Goal: Transaction & Acquisition: Purchase product/service

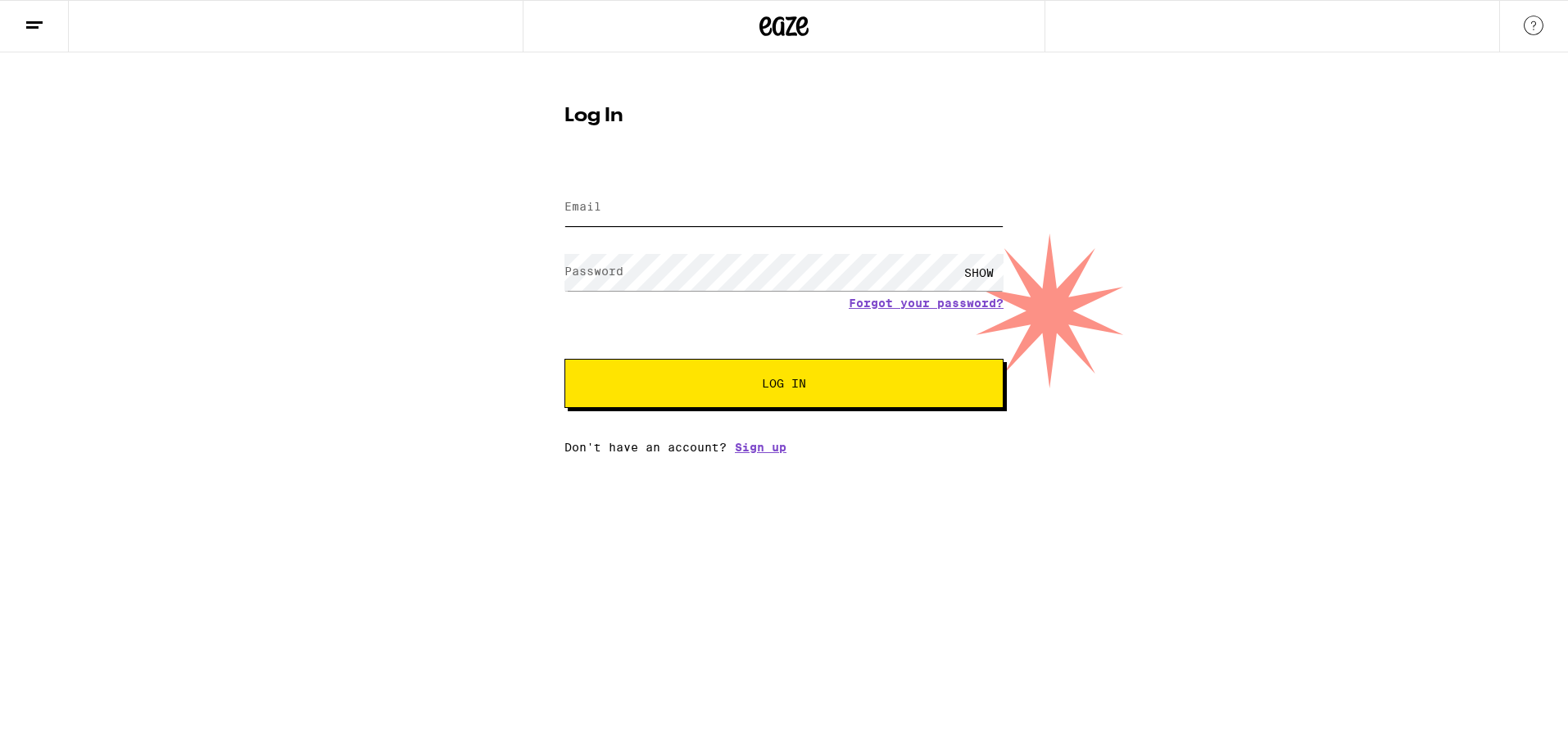
click at [653, 219] on input "Email" at bounding box center [784, 207] width 439 height 37
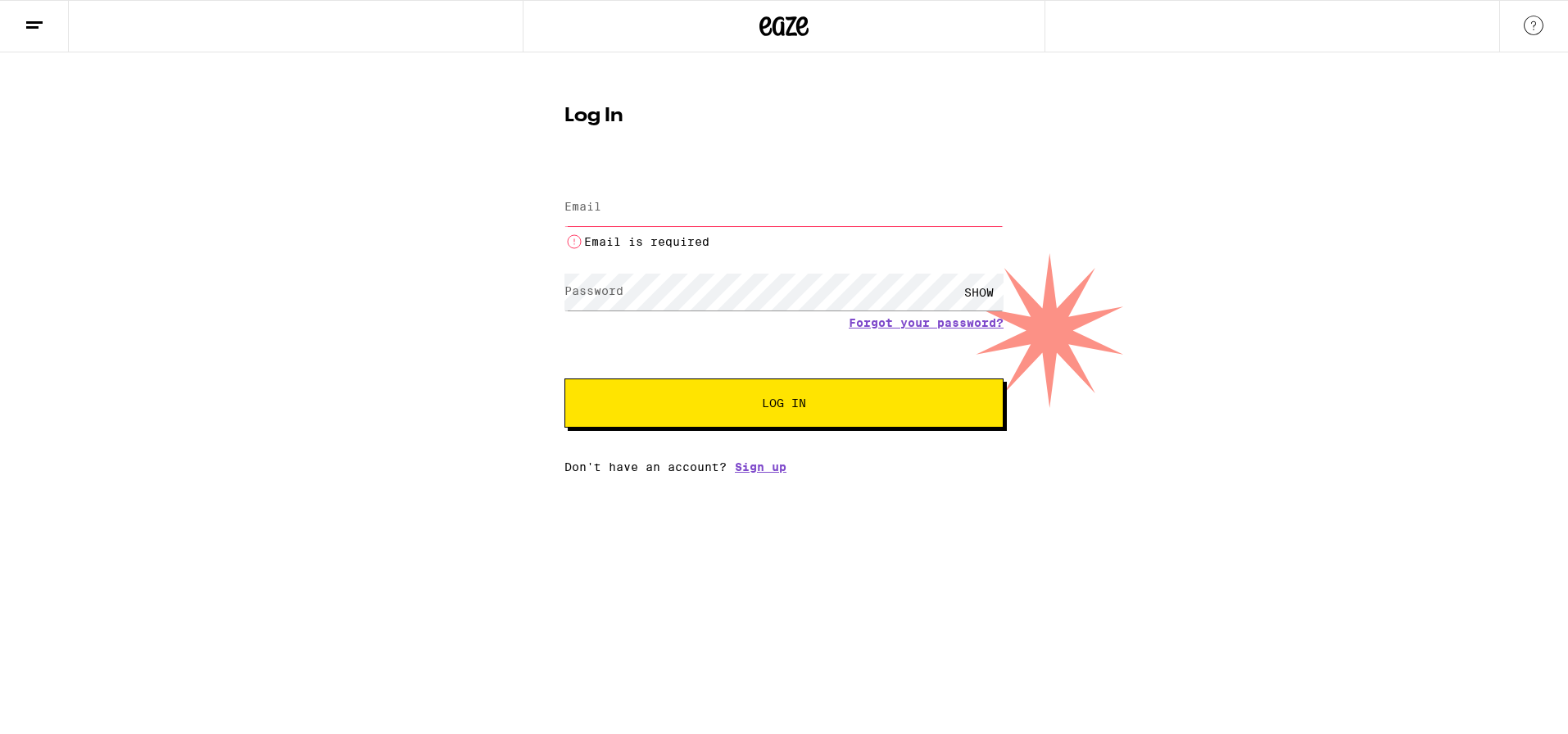
type input "[EMAIL_ADDRESS][DOMAIN_NAME]"
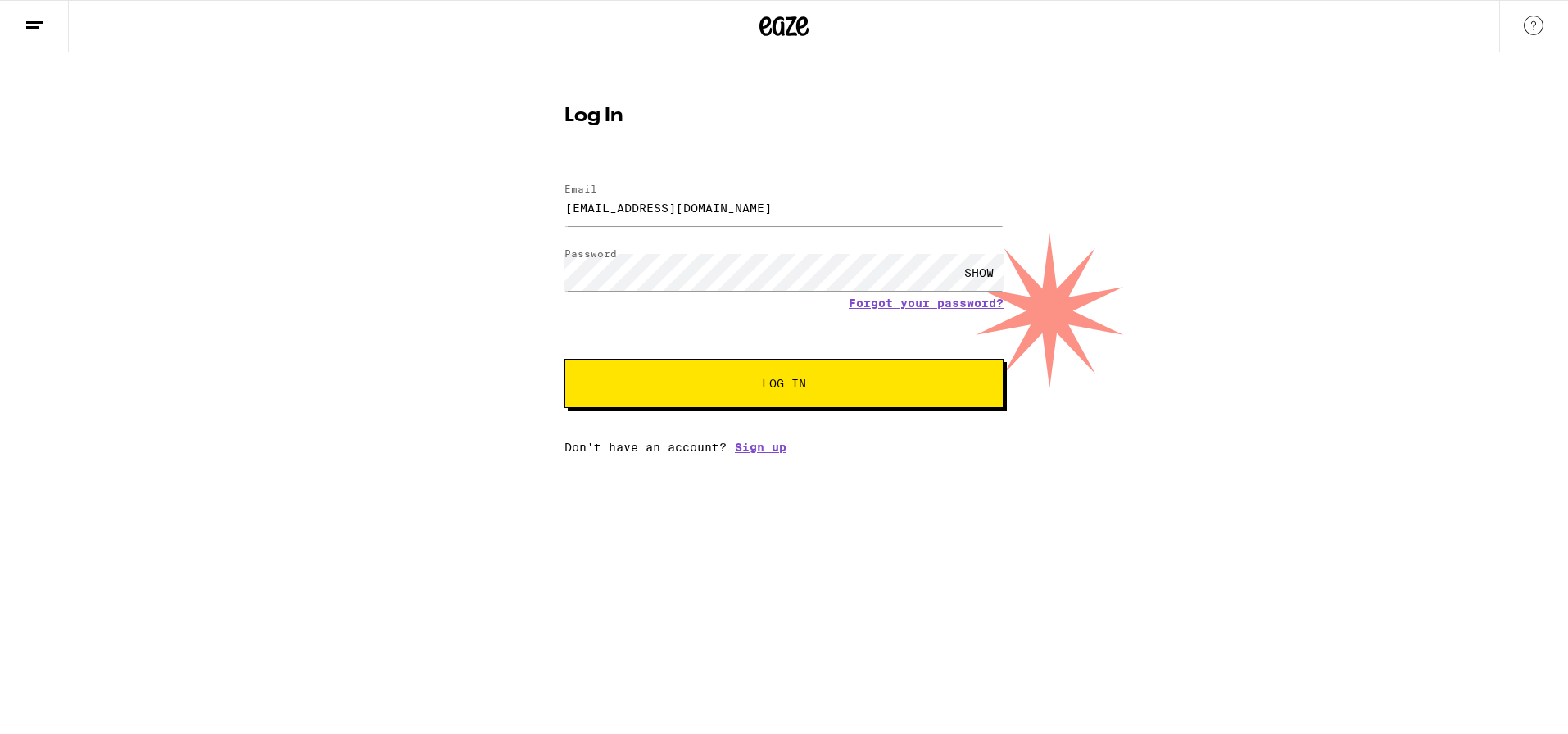
click at [799, 380] on span "Log In" at bounding box center [784, 383] width 45 height 12
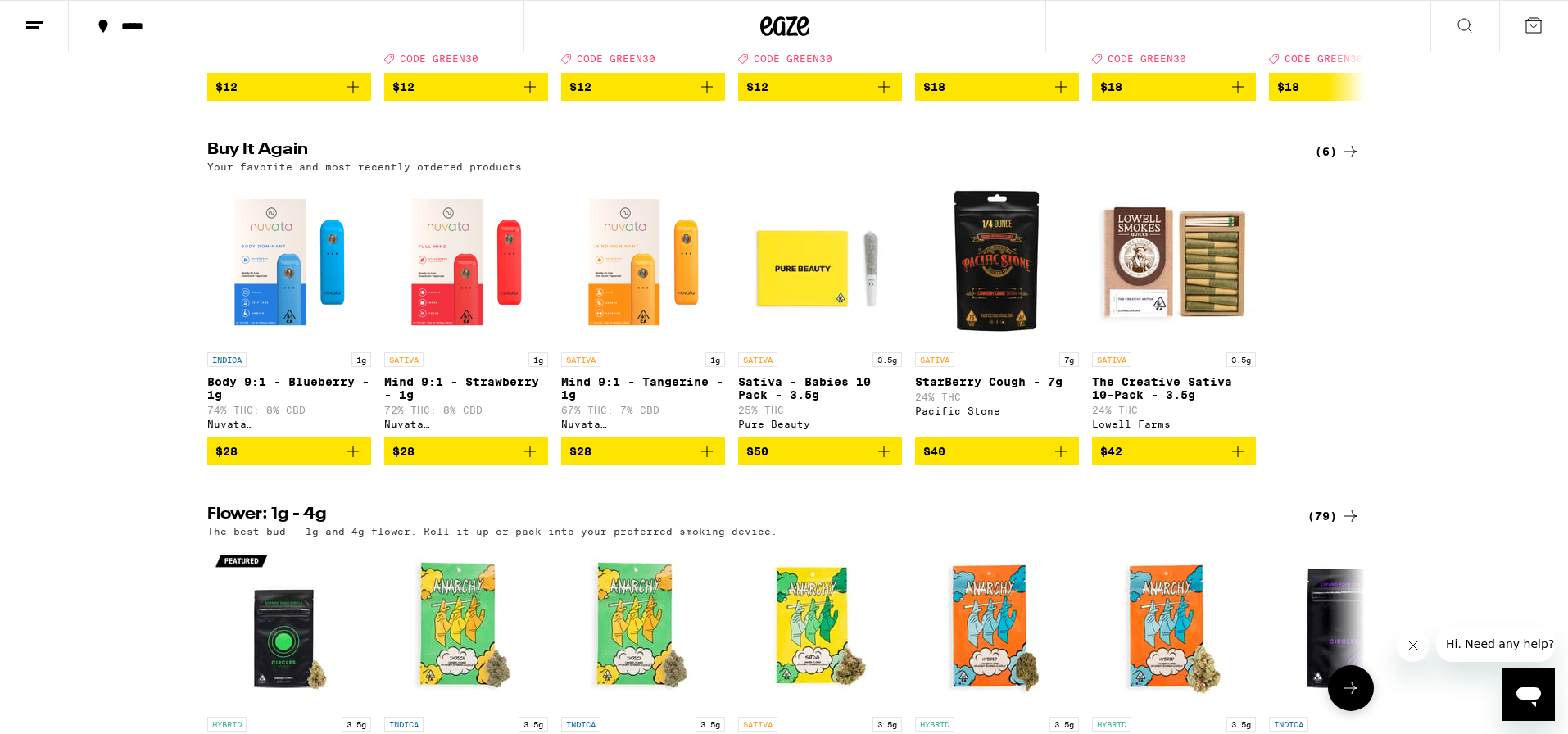
scroll to position [1224, 0]
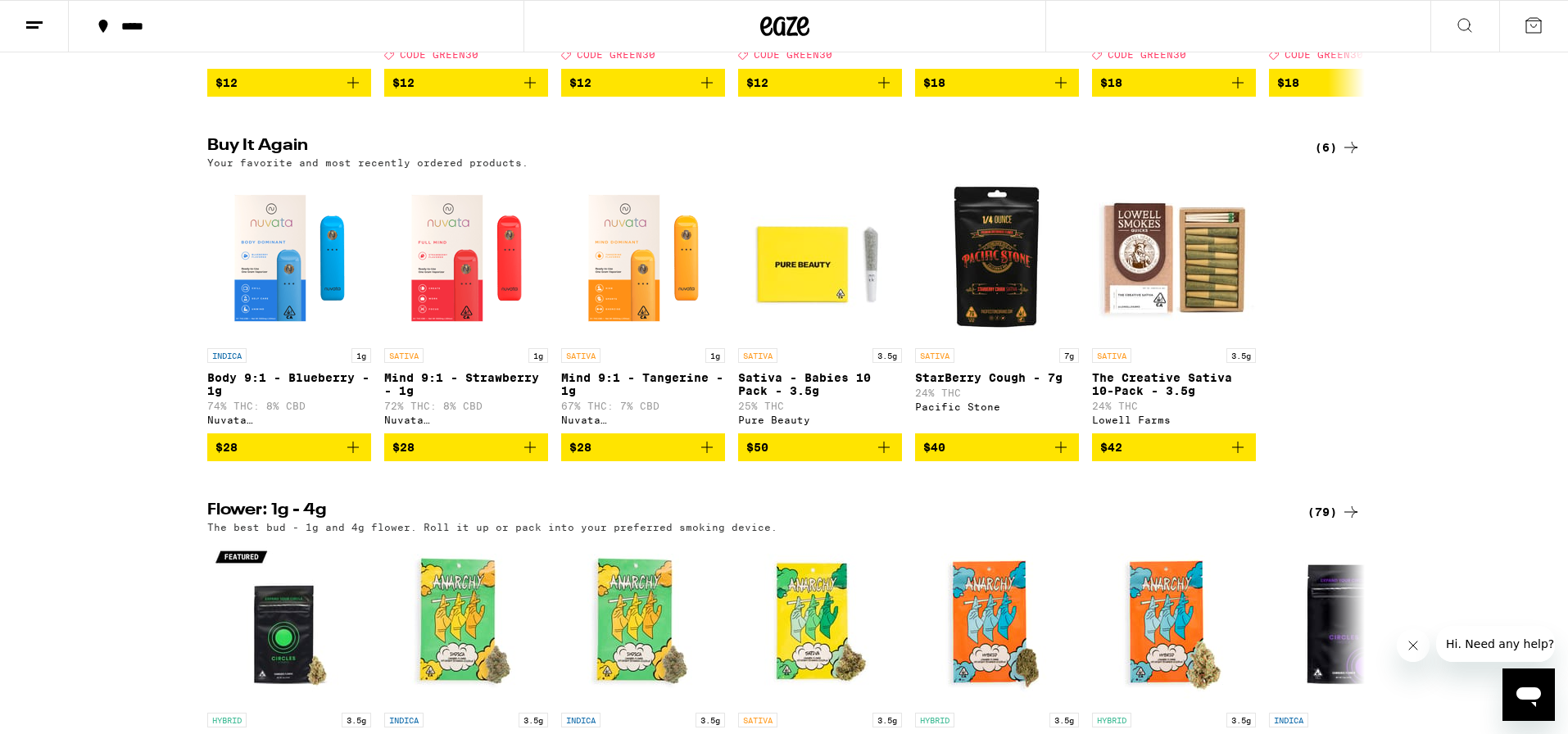
click at [1064, 457] on icon "Add to bag" at bounding box center [1061, 447] width 19 height 19
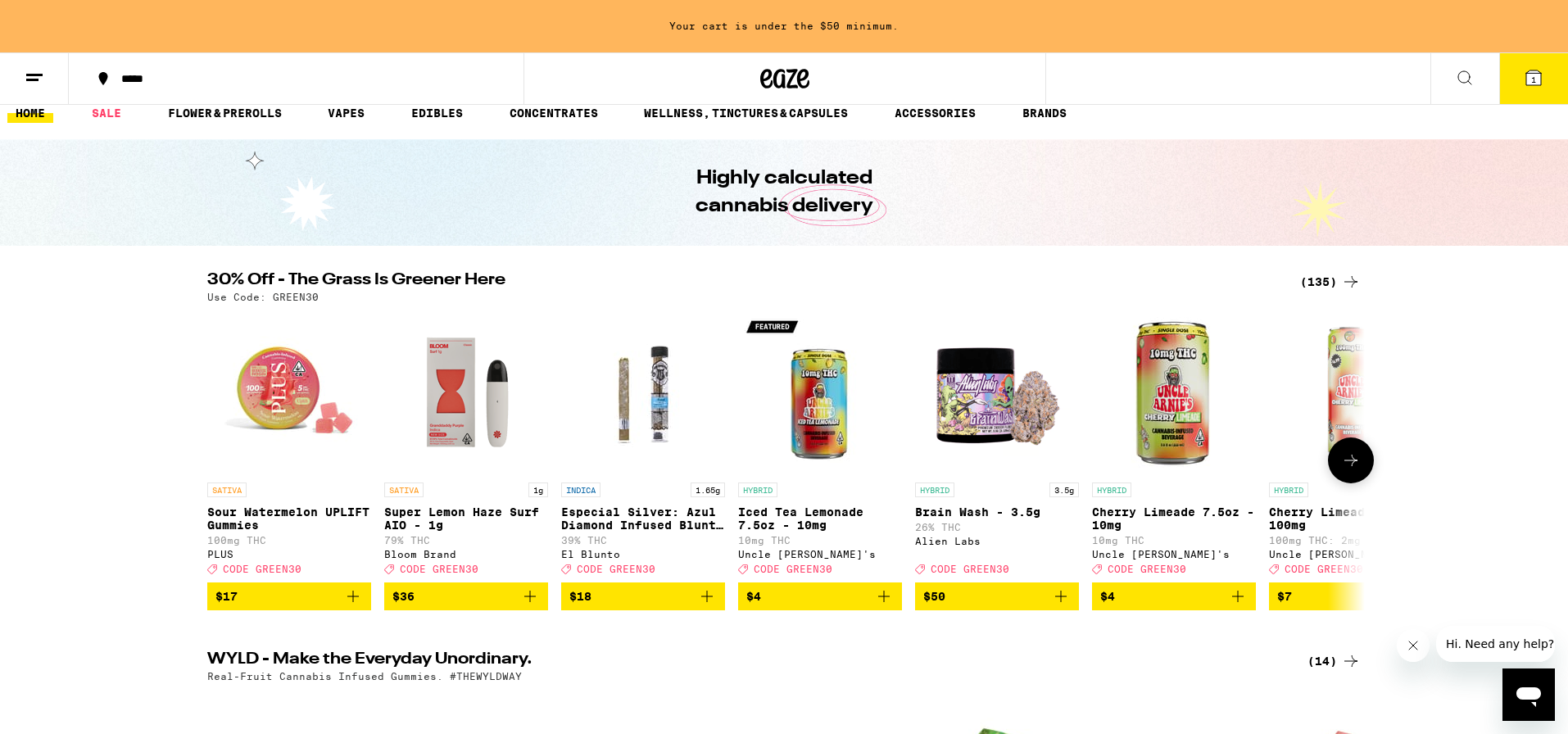
scroll to position [0, 0]
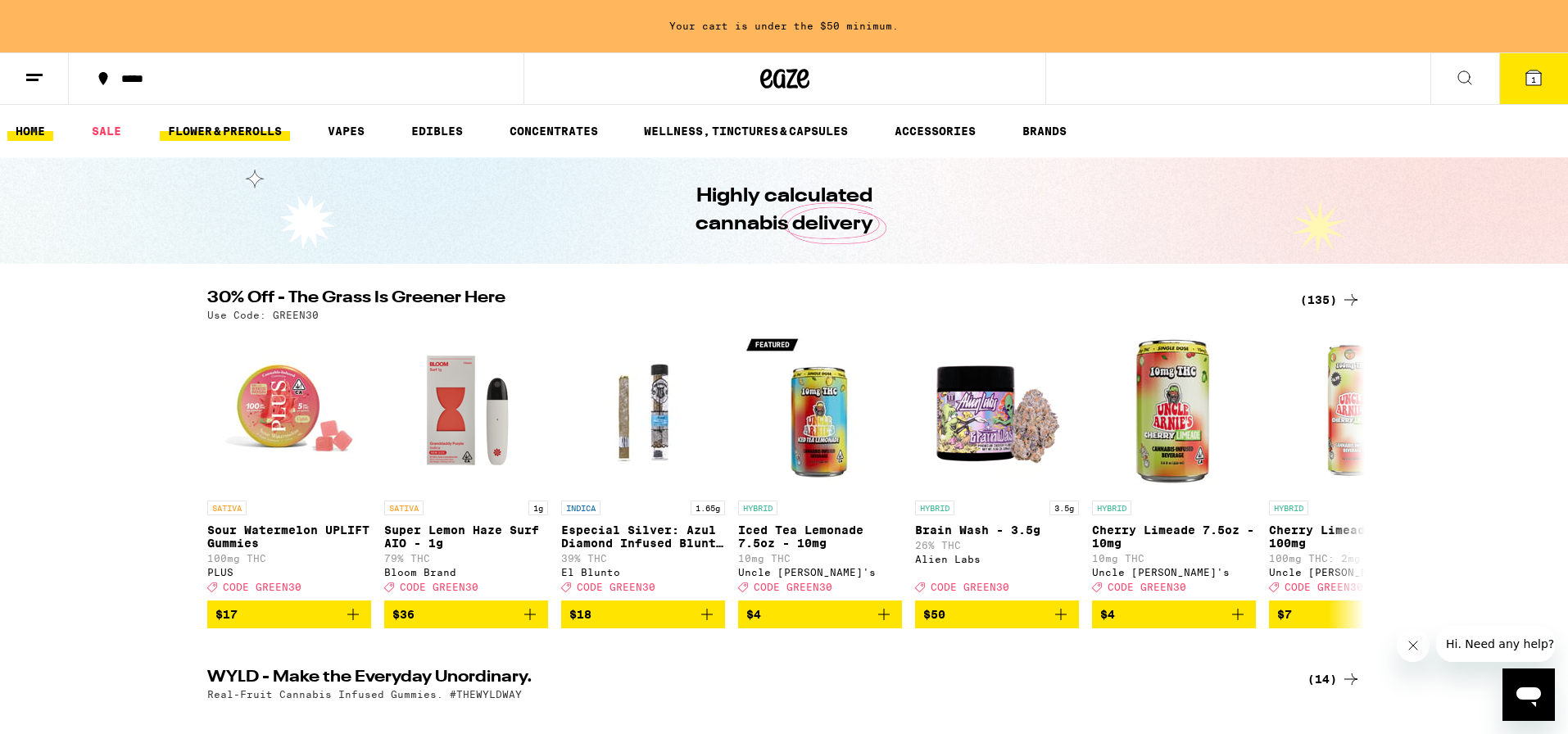
click at [235, 128] on link "FLOWER & PREROLLS" at bounding box center [225, 131] width 130 height 19
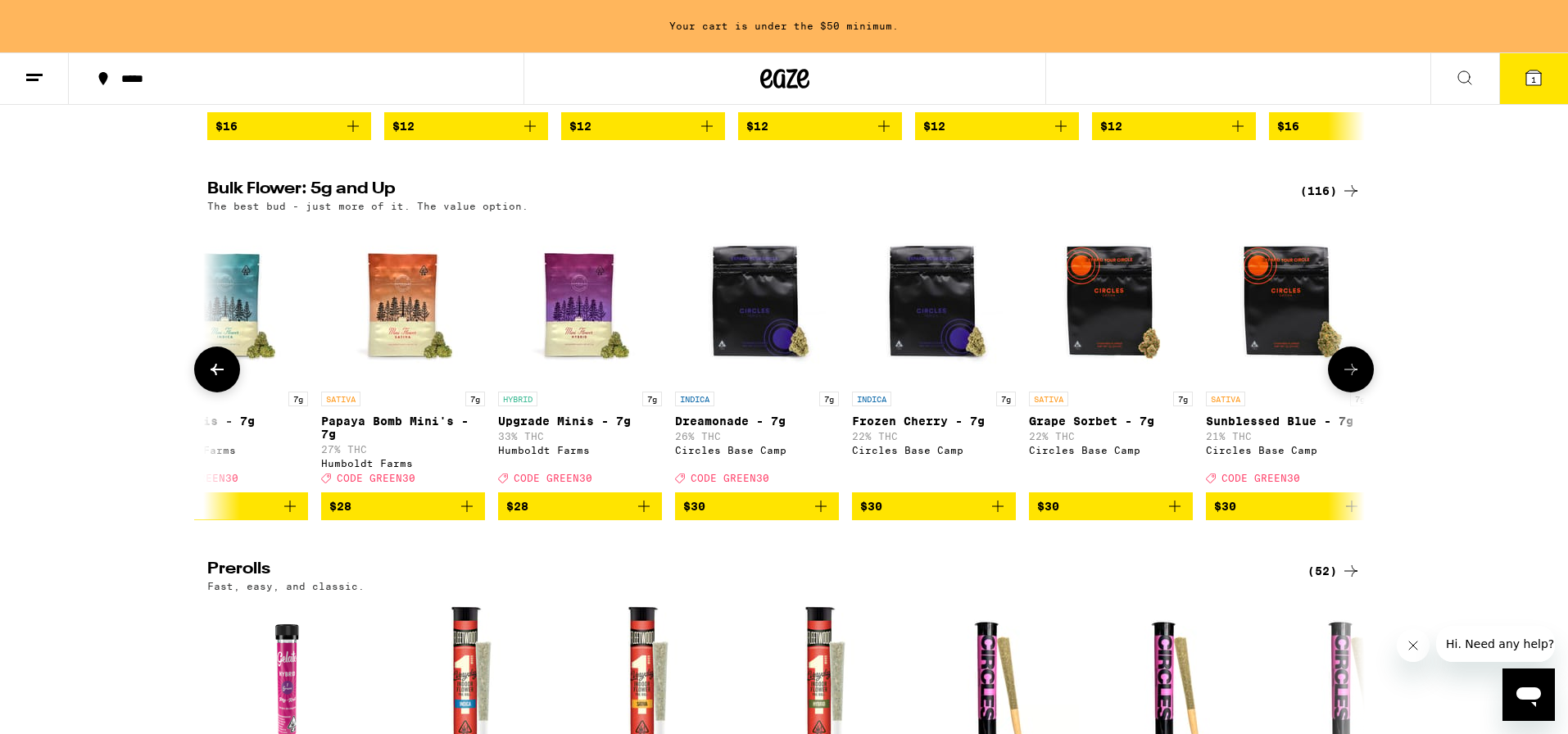
scroll to position [0, 1127]
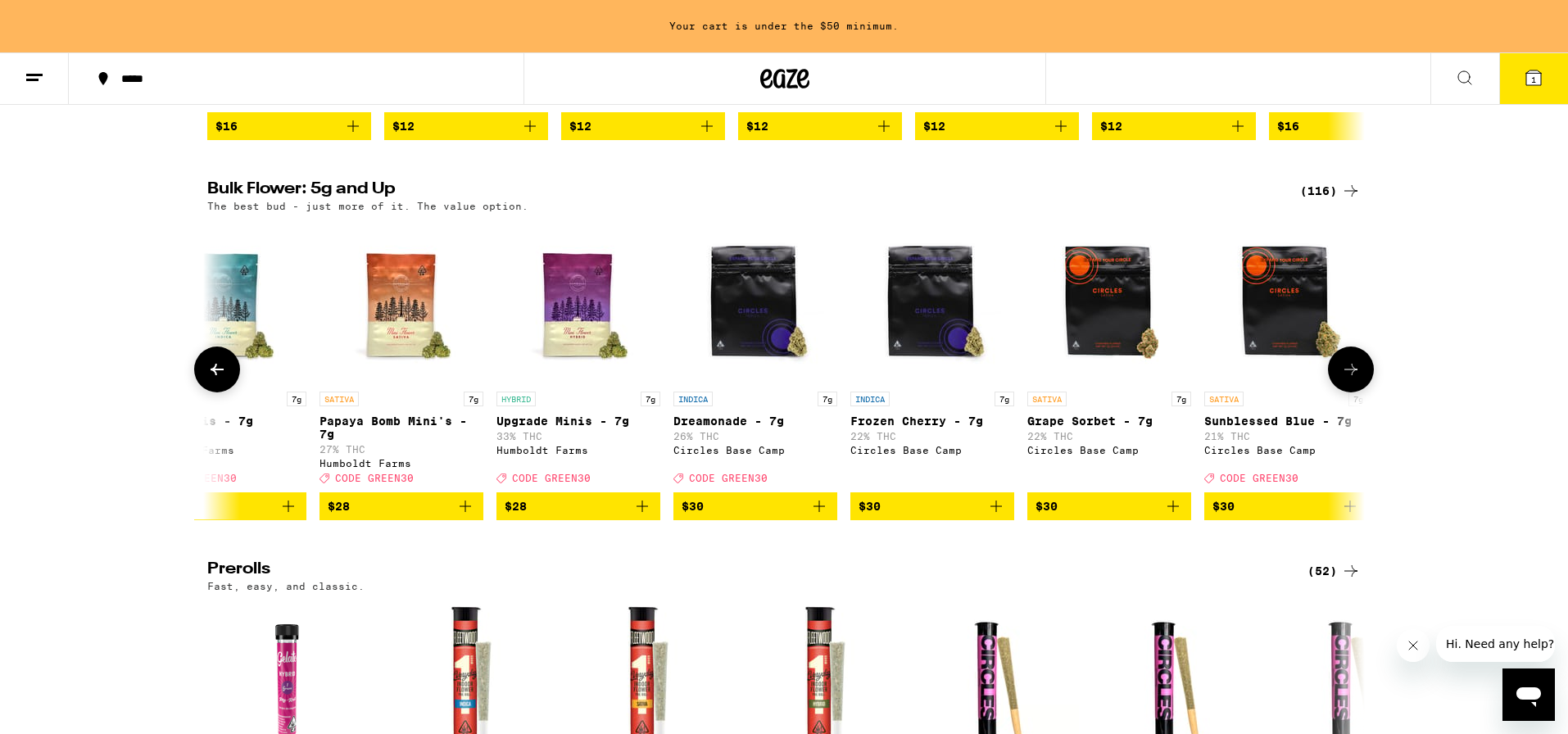
click at [818, 516] on icon "Add to bag" at bounding box center [819, 506] width 19 height 19
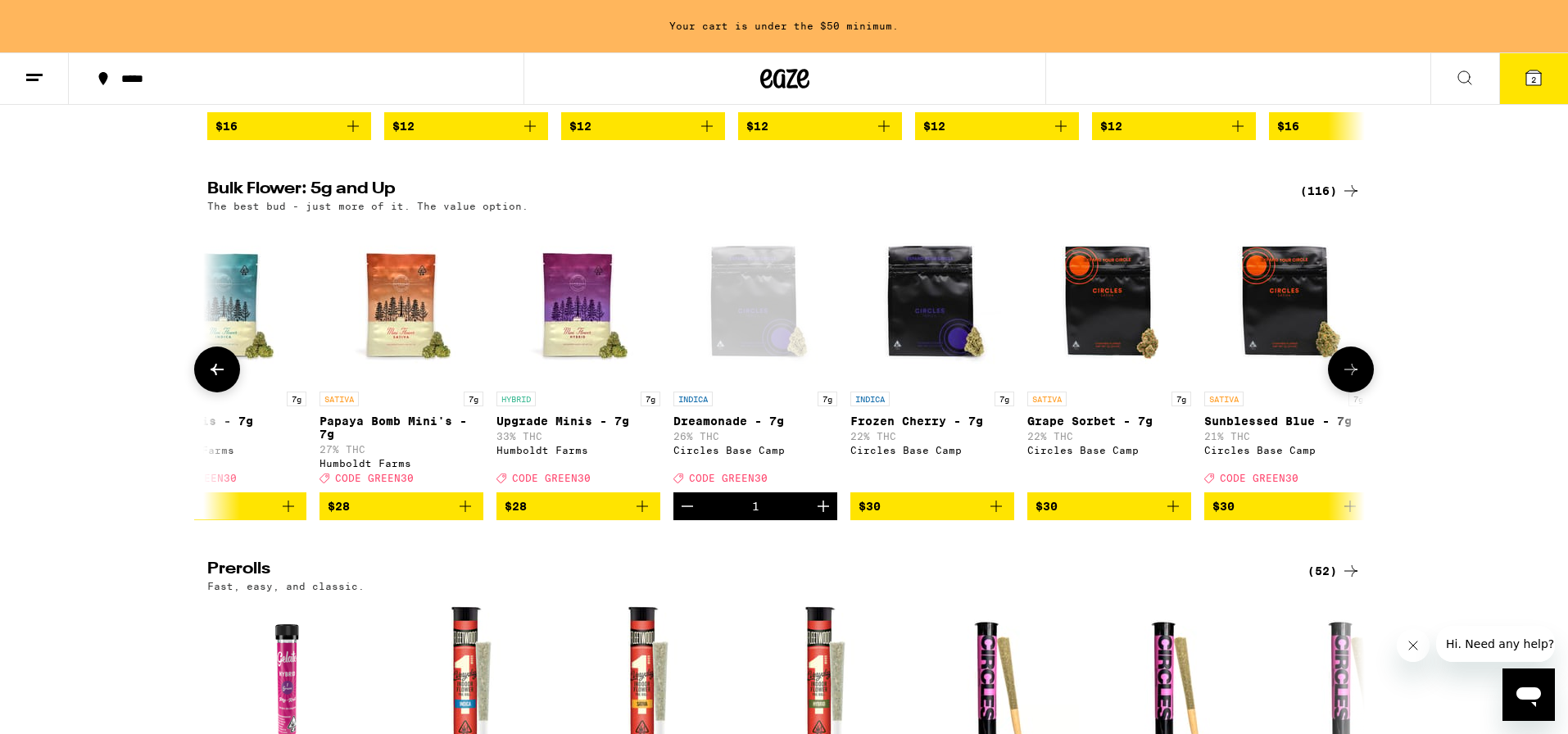
scroll to position [413, 0]
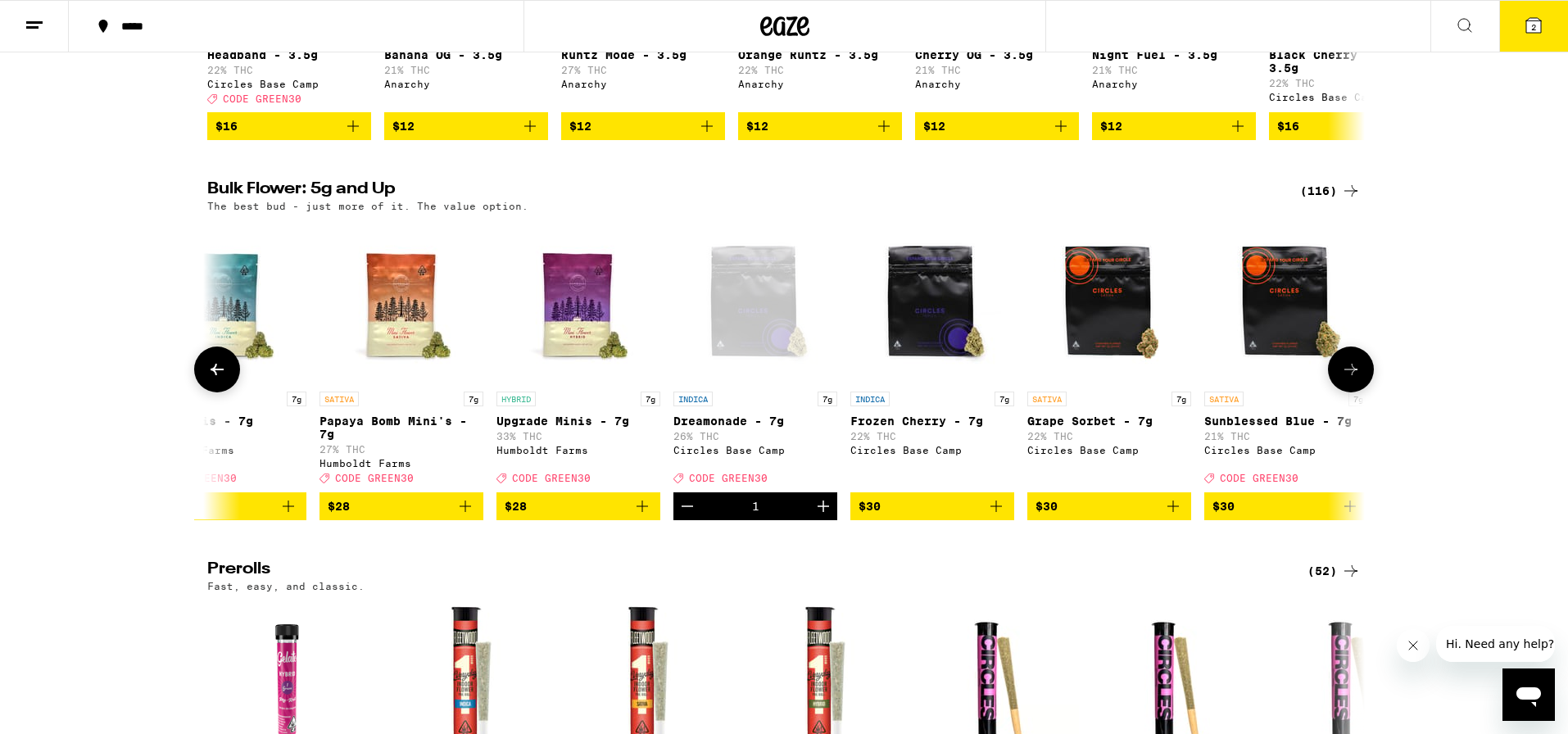
click at [825, 516] on icon "Increment" at bounding box center [823, 506] width 19 height 19
click at [692, 506] on icon "Decrement" at bounding box center [688, 506] width 12 height 0
click at [1548, 27] on button "2" at bounding box center [1533, 26] width 69 height 50
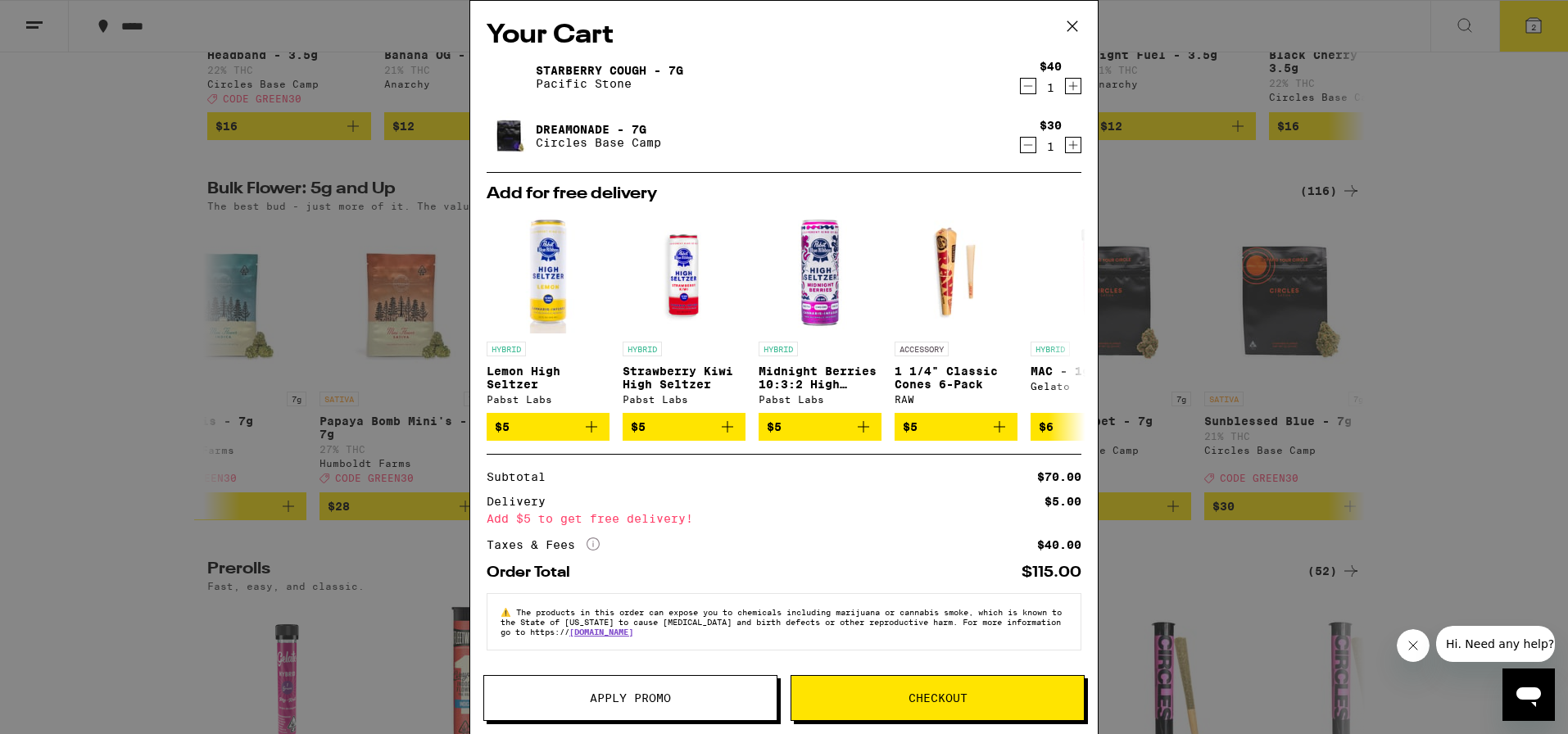
click at [595, 551] on icon "More Info" at bounding box center [593, 544] width 14 height 14
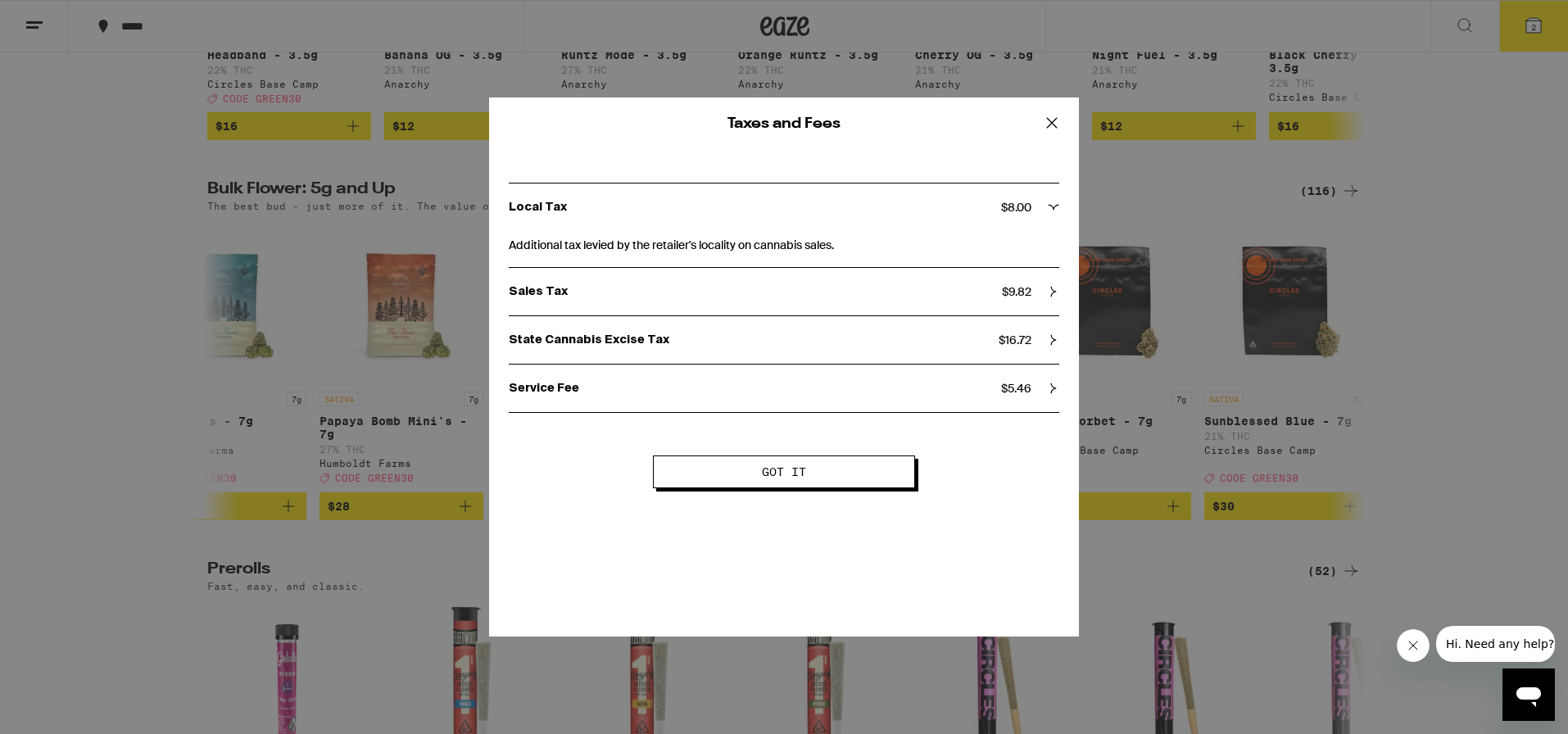
click at [1049, 126] on icon at bounding box center [1051, 122] width 24 height 24
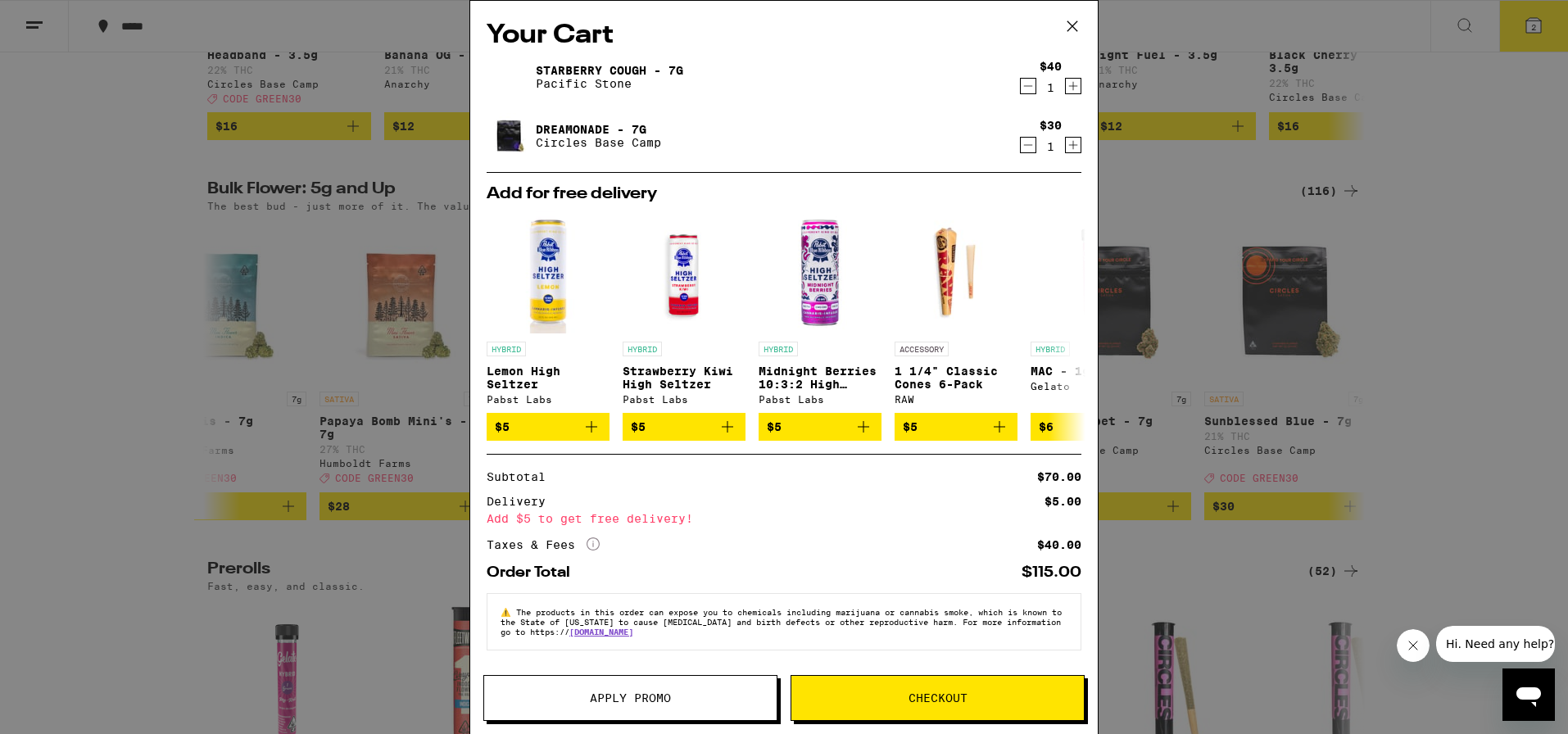
click at [1072, 27] on icon at bounding box center [1072, 26] width 10 height 10
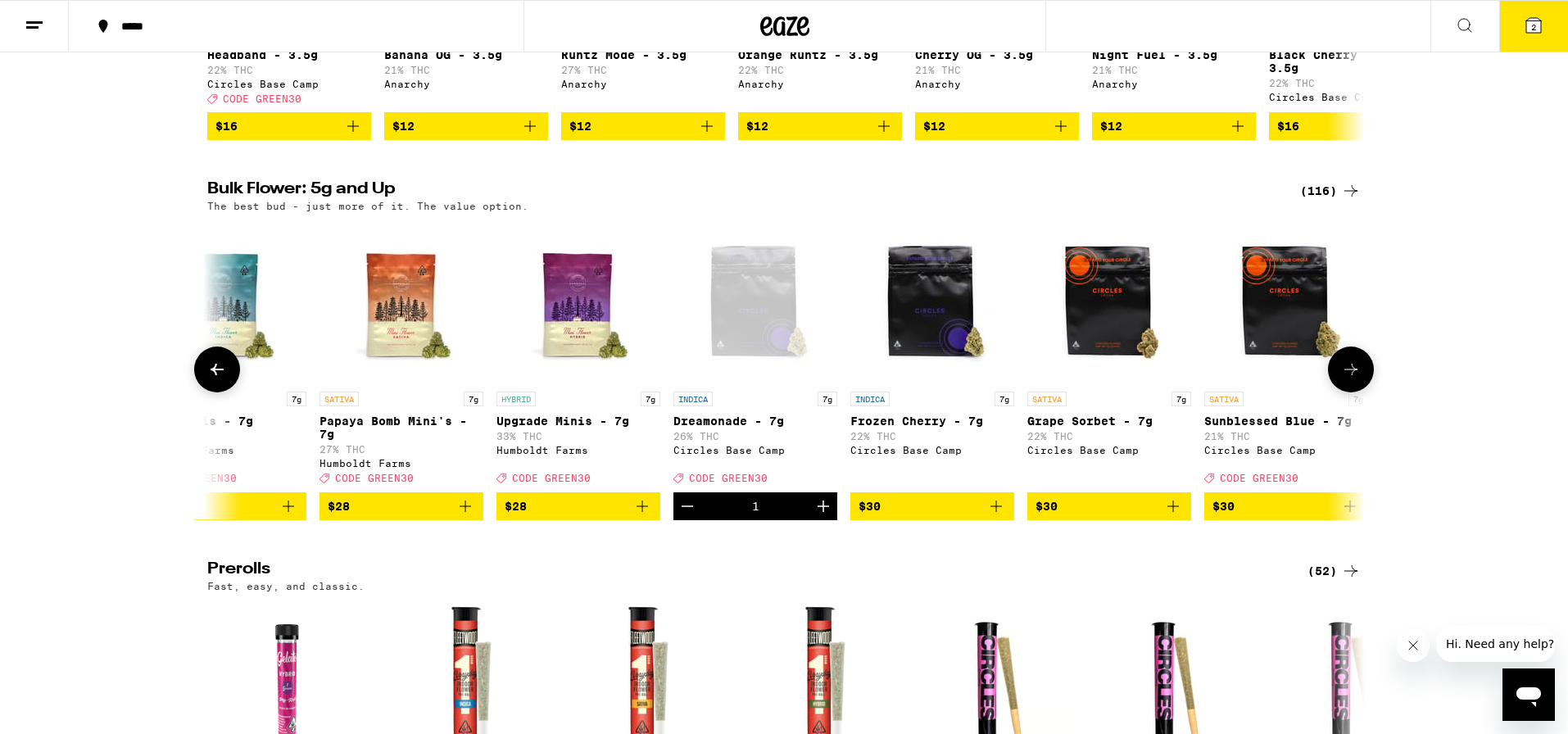
click at [690, 516] on icon "Decrement" at bounding box center [688, 506] width 19 height 19
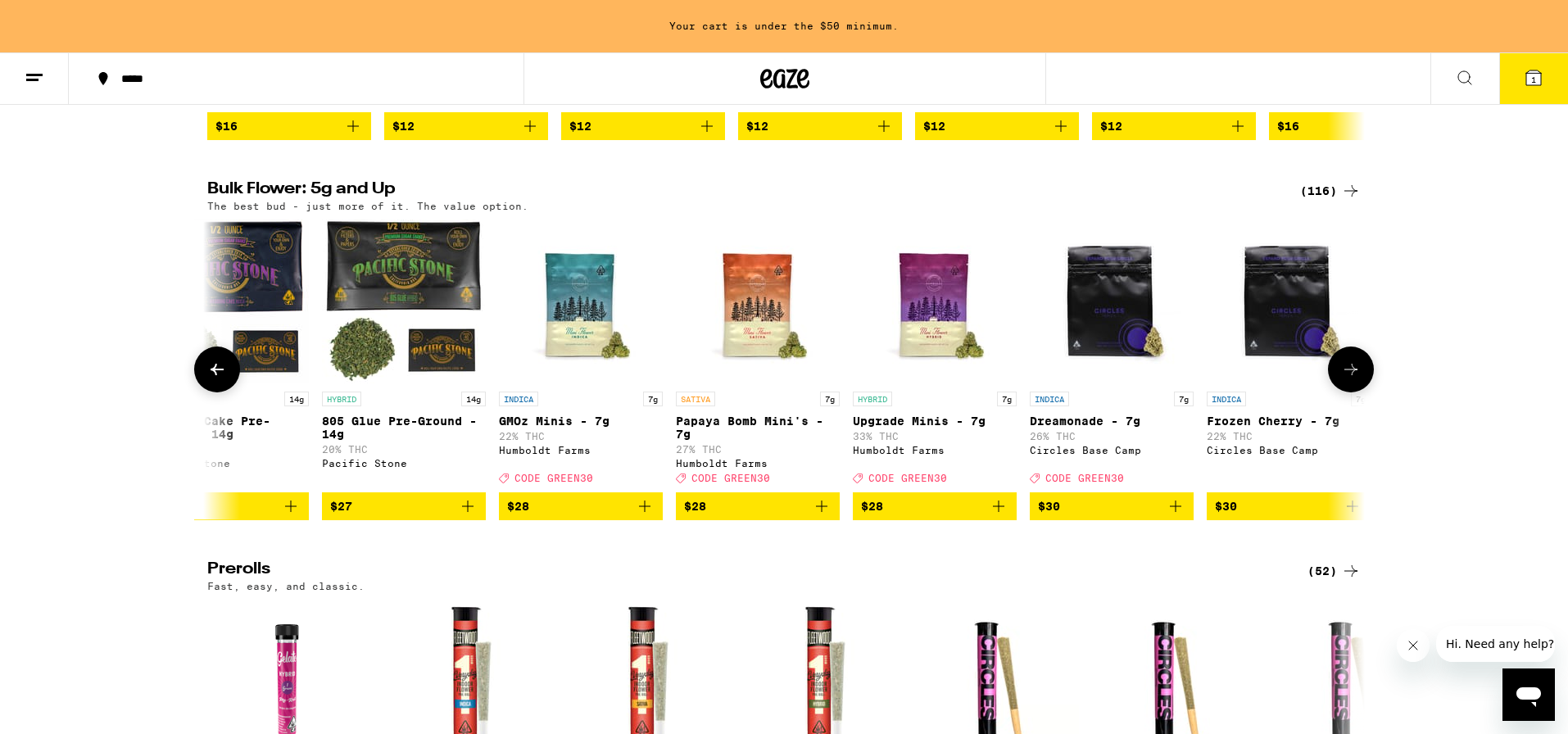
scroll to position [0, 769]
click at [643, 516] on icon "Add to bag" at bounding box center [646, 506] width 19 height 19
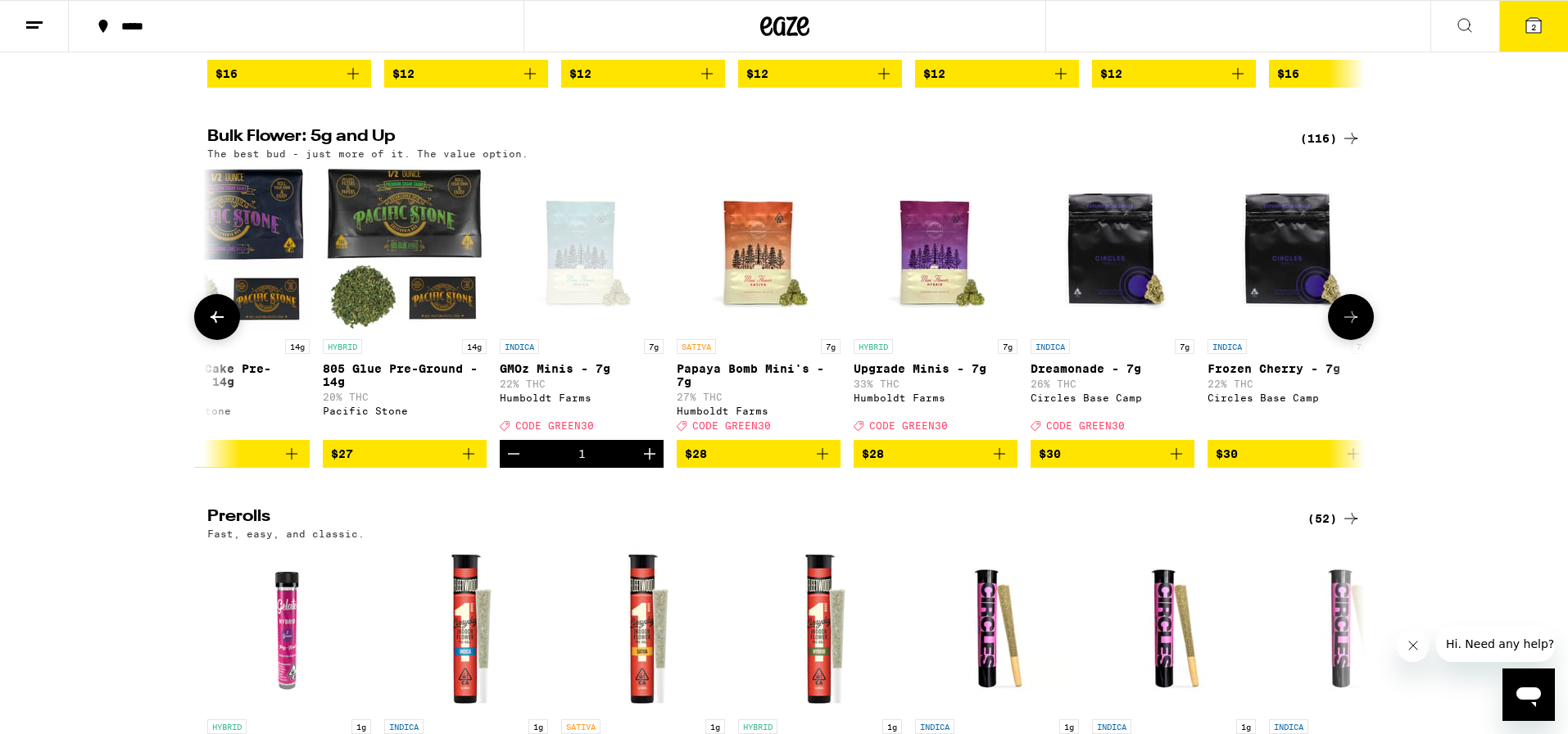
scroll to position [413, 0]
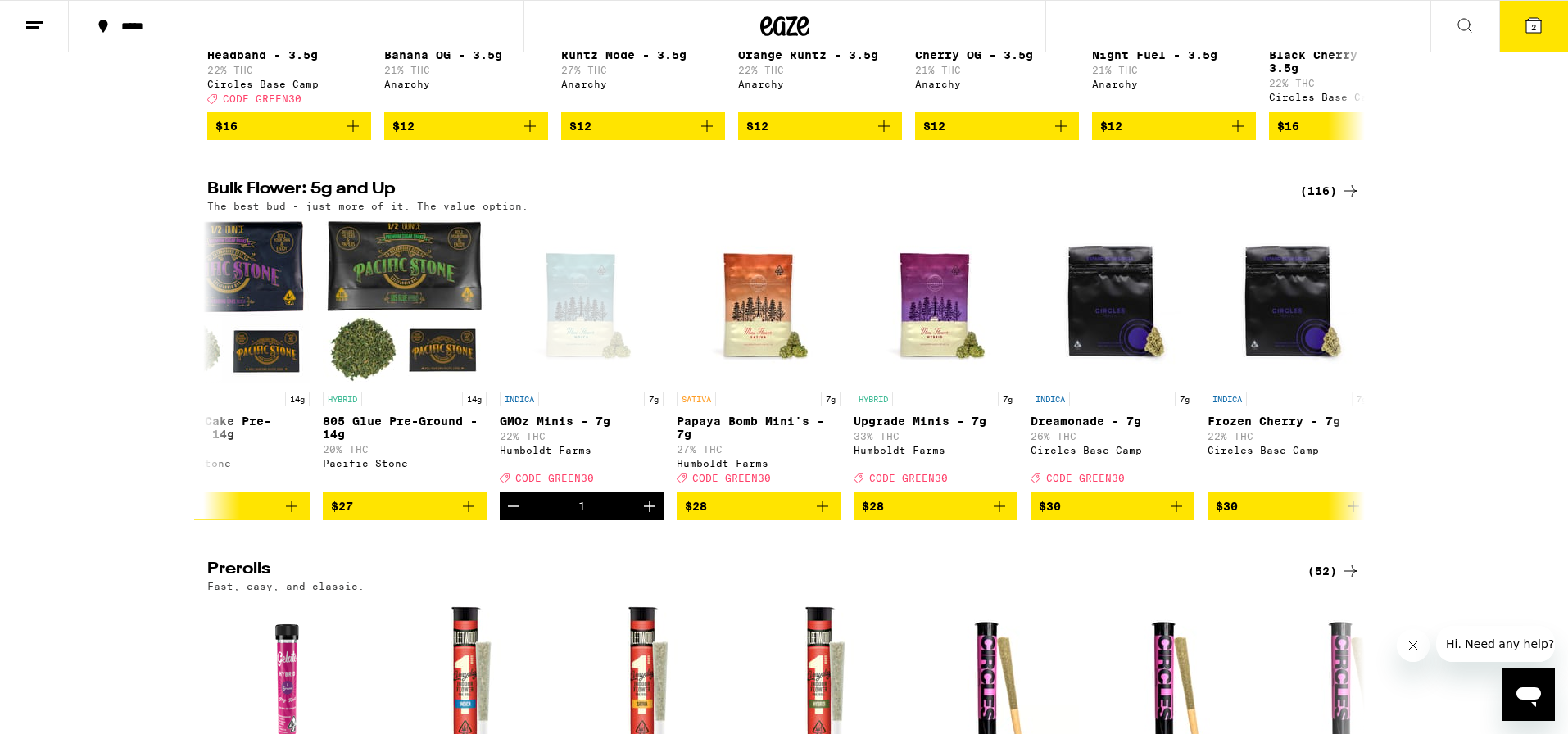
click at [1525, 28] on icon at bounding box center [1533, 25] width 19 height 19
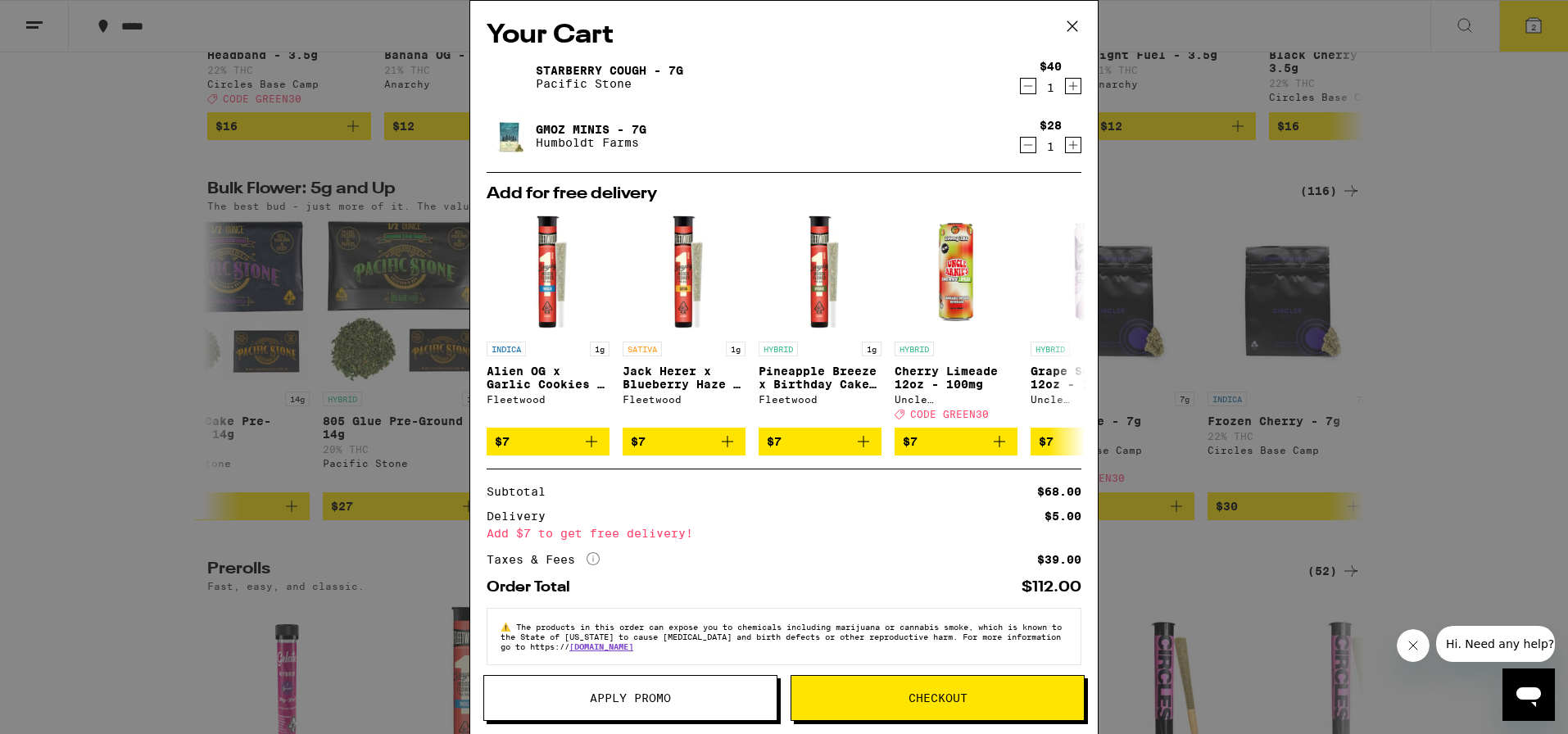
click at [1071, 22] on icon at bounding box center [1072, 25] width 24 height 24
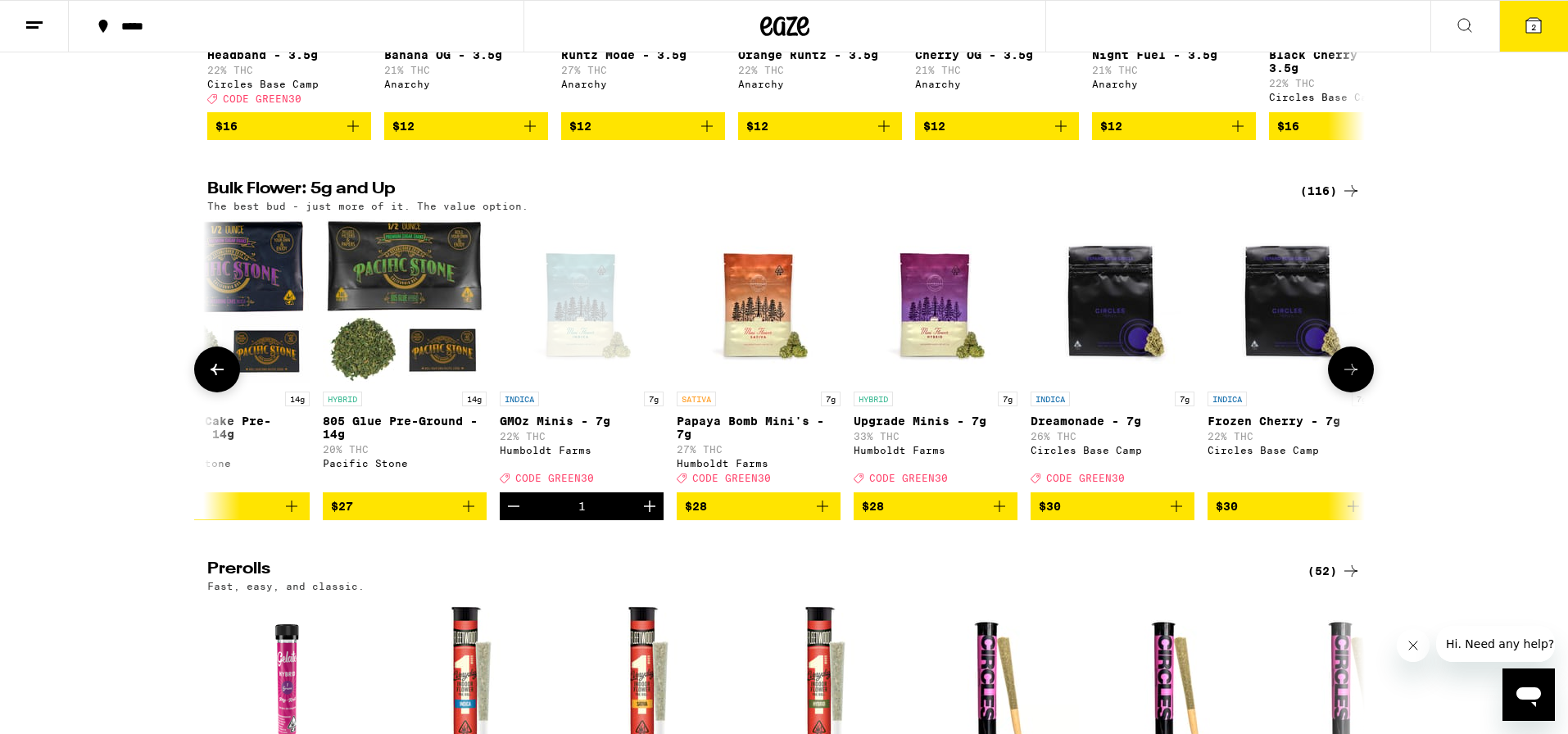
click at [513, 516] on icon "Decrement" at bounding box center [514, 506] width 19 height 19
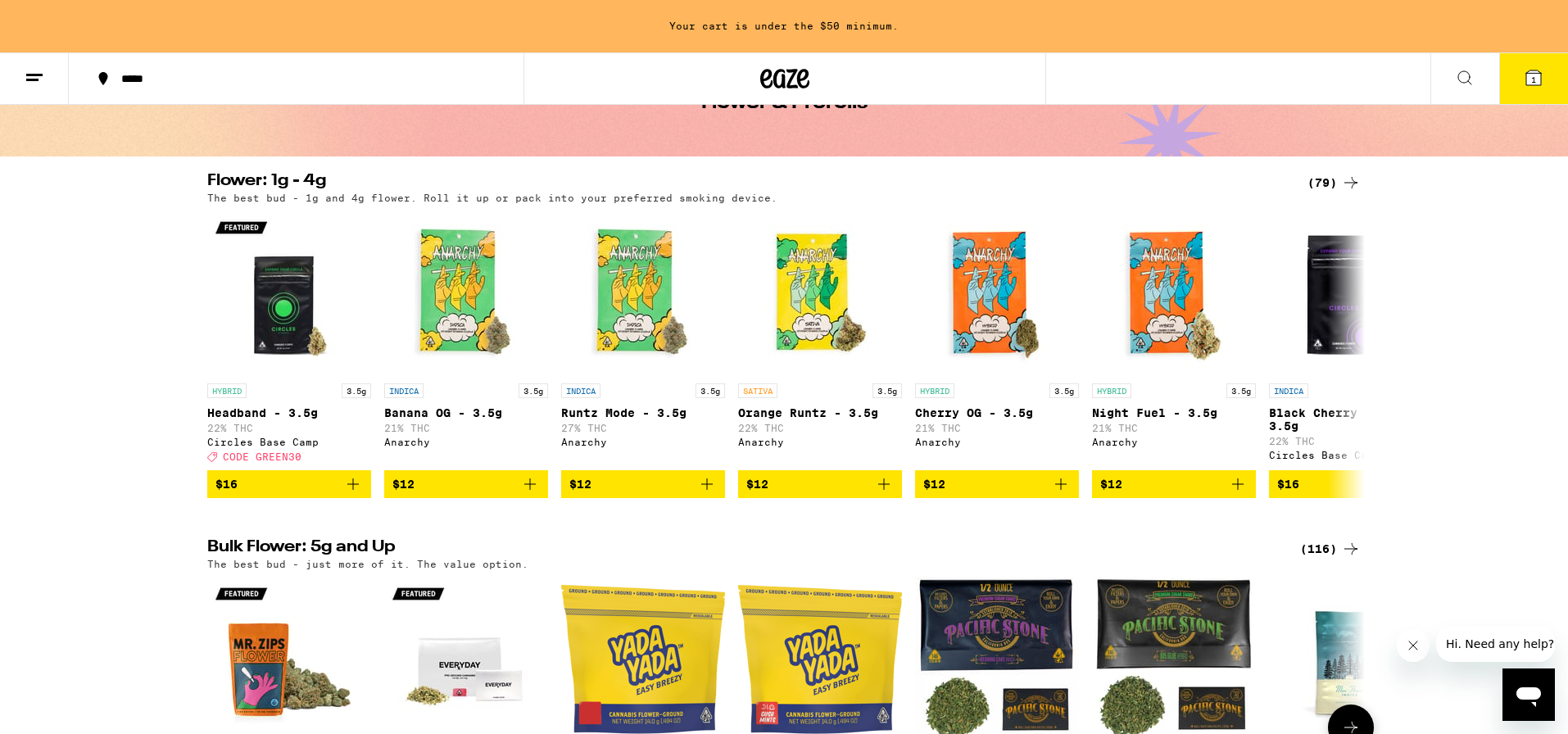
scroll to position [103, 0]
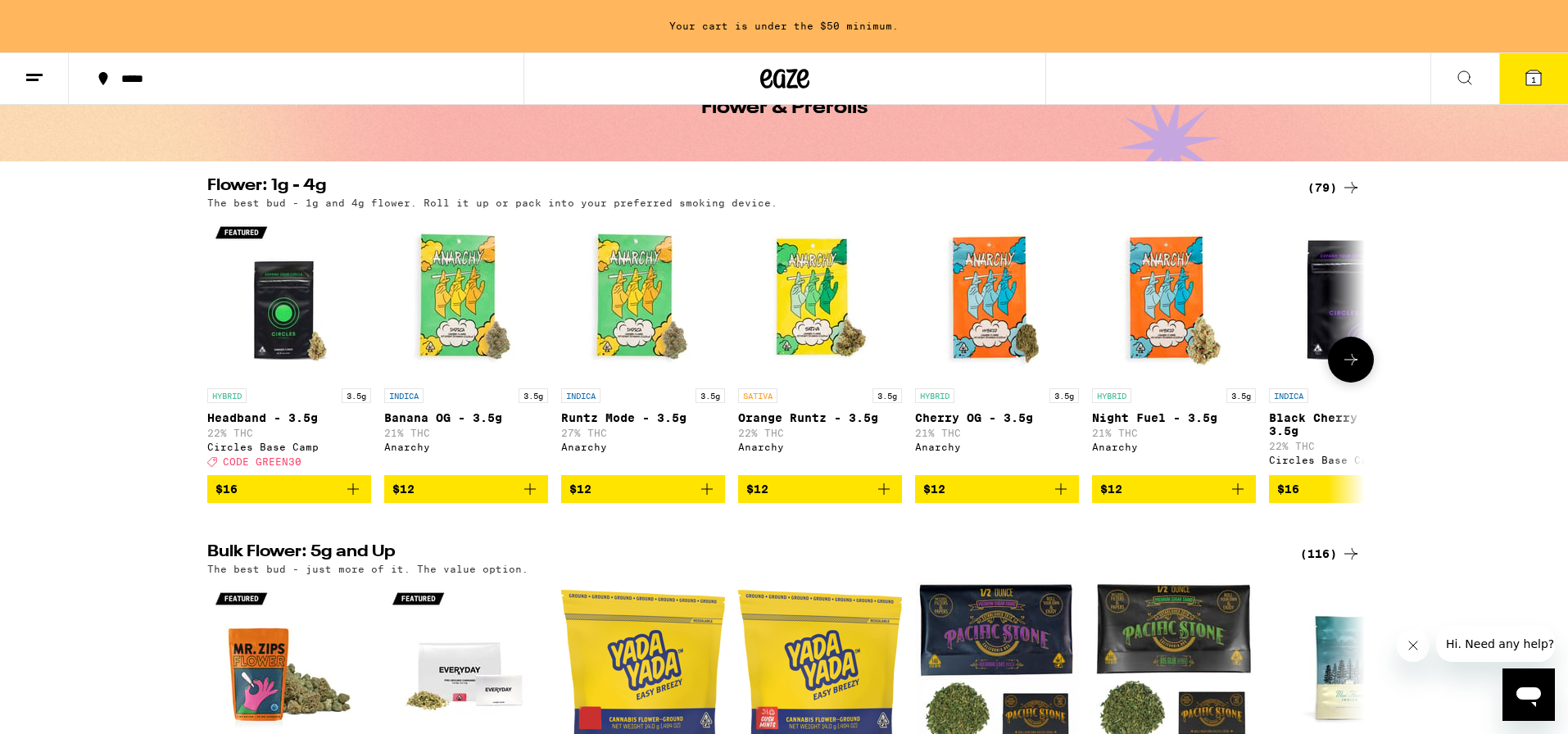
click at [705, 499] on icon "Add to bag" at bounding box center [707, 489] width 19 height 19
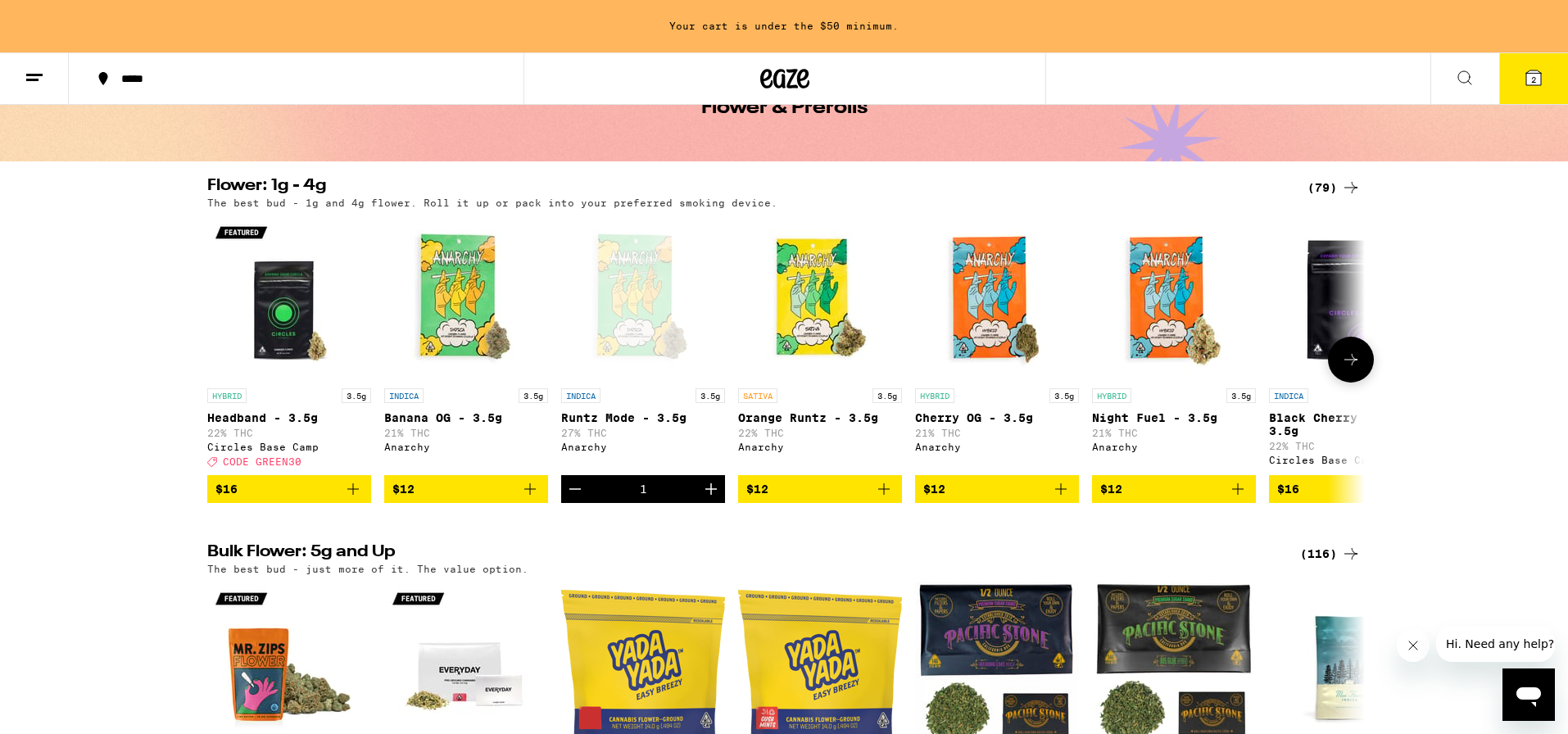
scroll to position [50, 0]
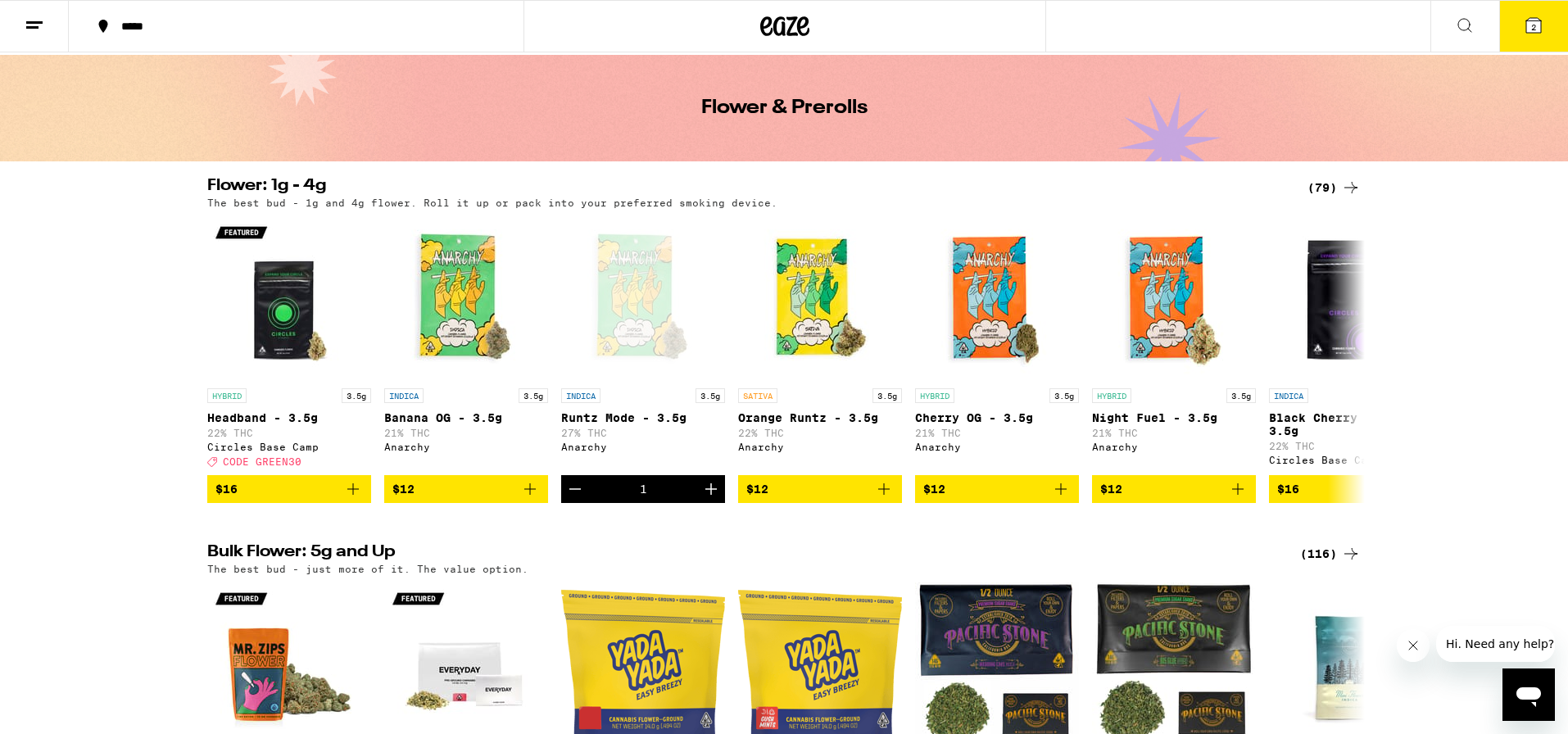
click at [1534, 29] on span "2" at bounding box center [1533, 27] width 5 height 10
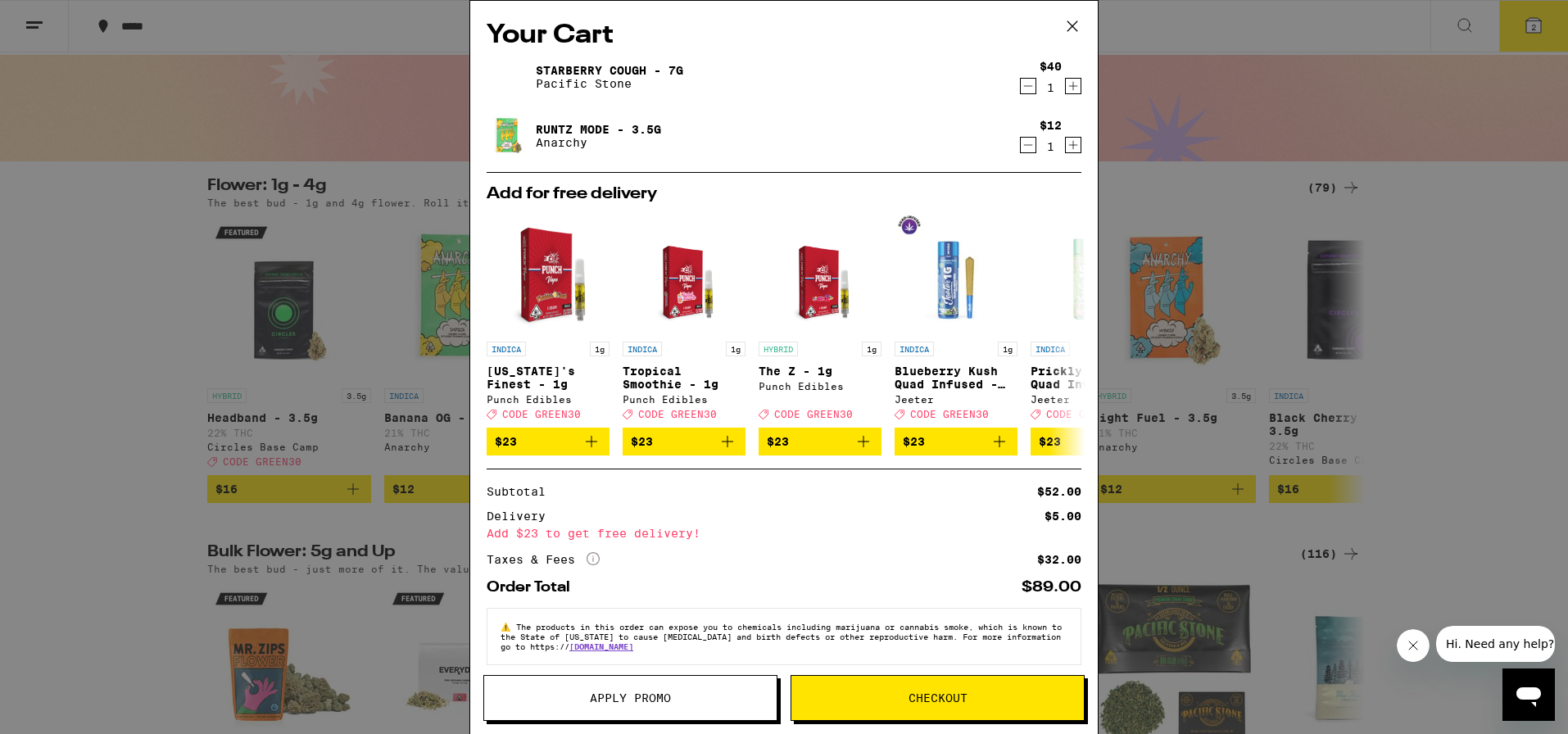
click at [1070, 27] on icon at bounding box center [1072, 25] width 24 height 24
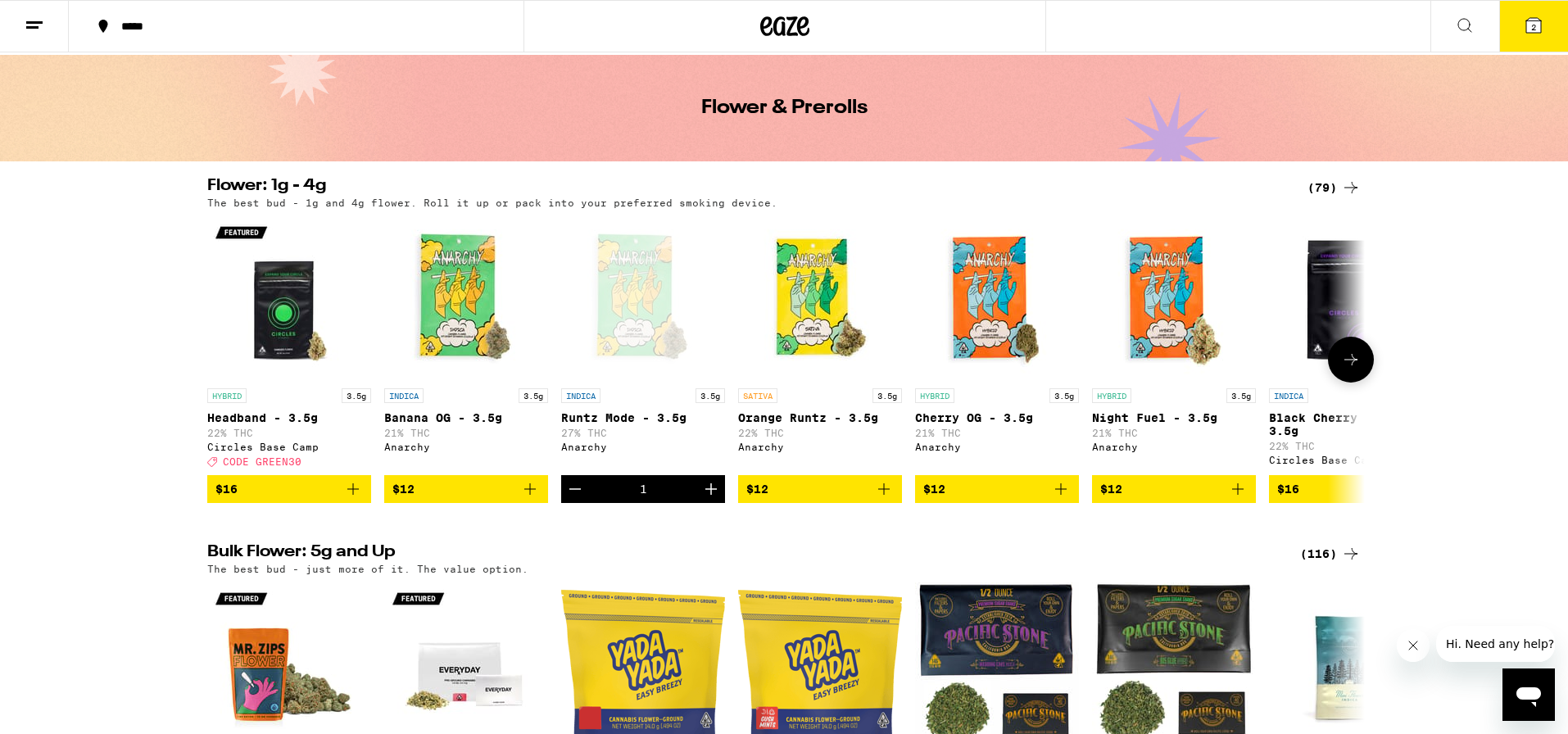
click at [585, 495] on button "Decrement" at bounding box center [575, 489] width 28 height 28
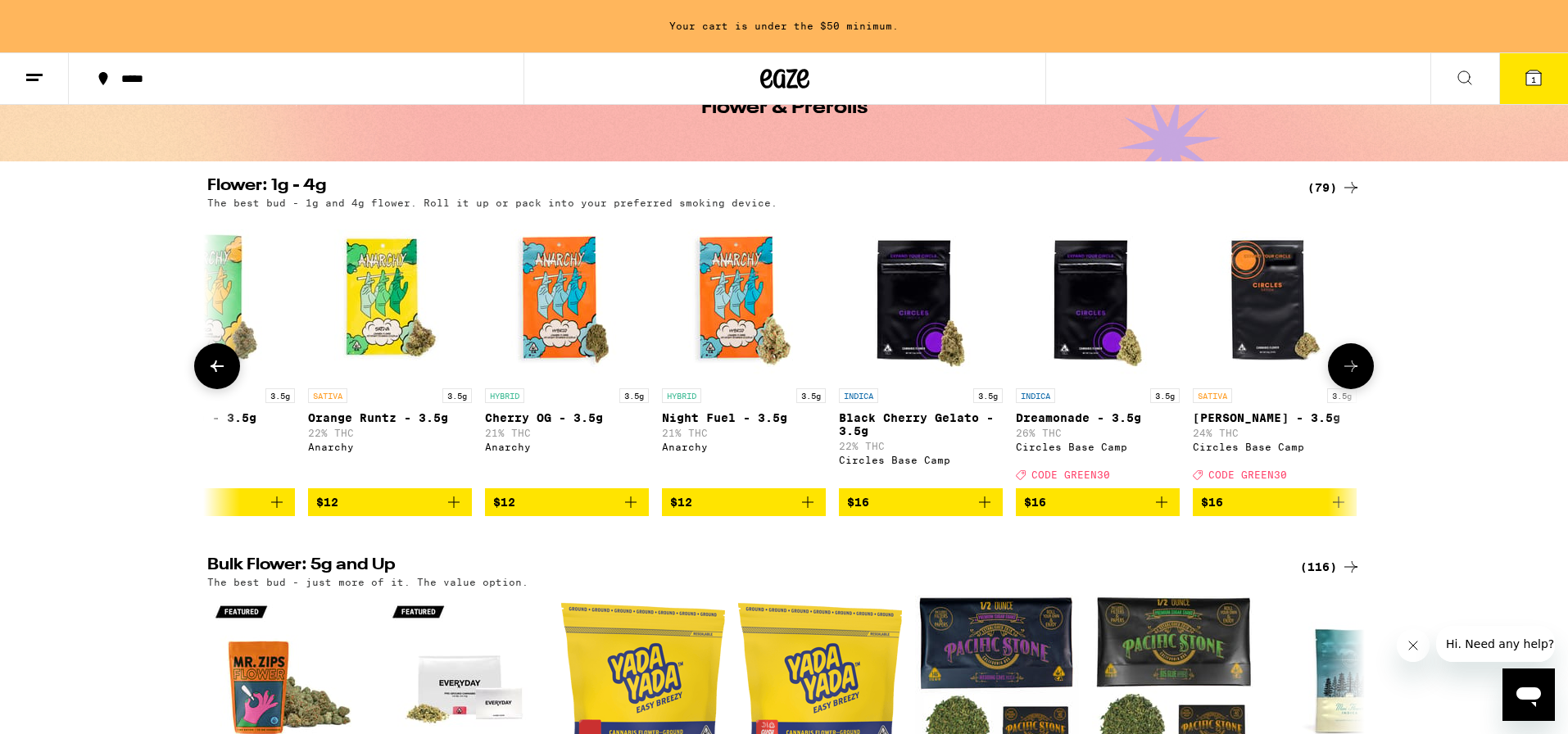
scroll to position [0, 432]
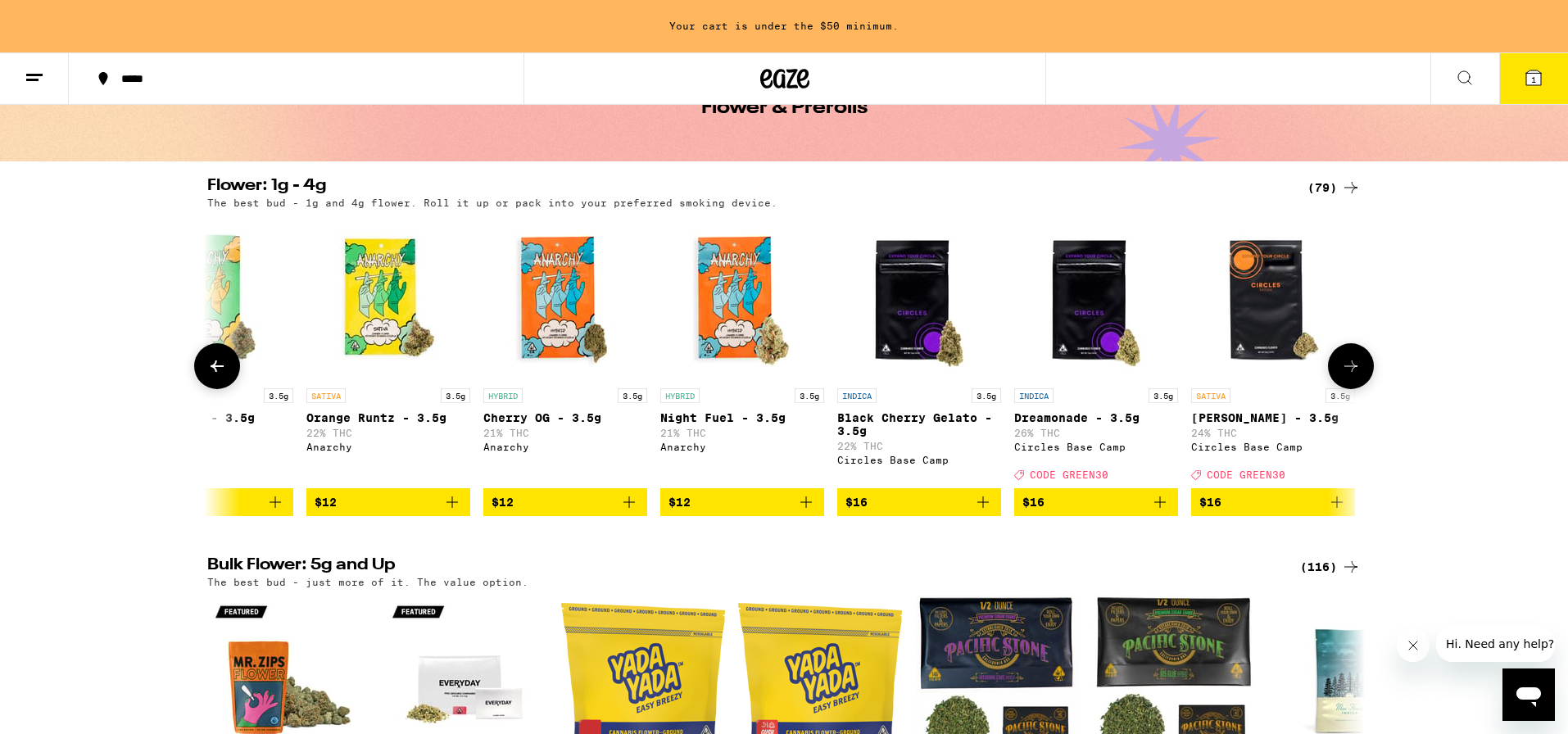
click at [1163, 512] on icon "Add to bag" at bounding box center [1160, 502] width 19 height 19
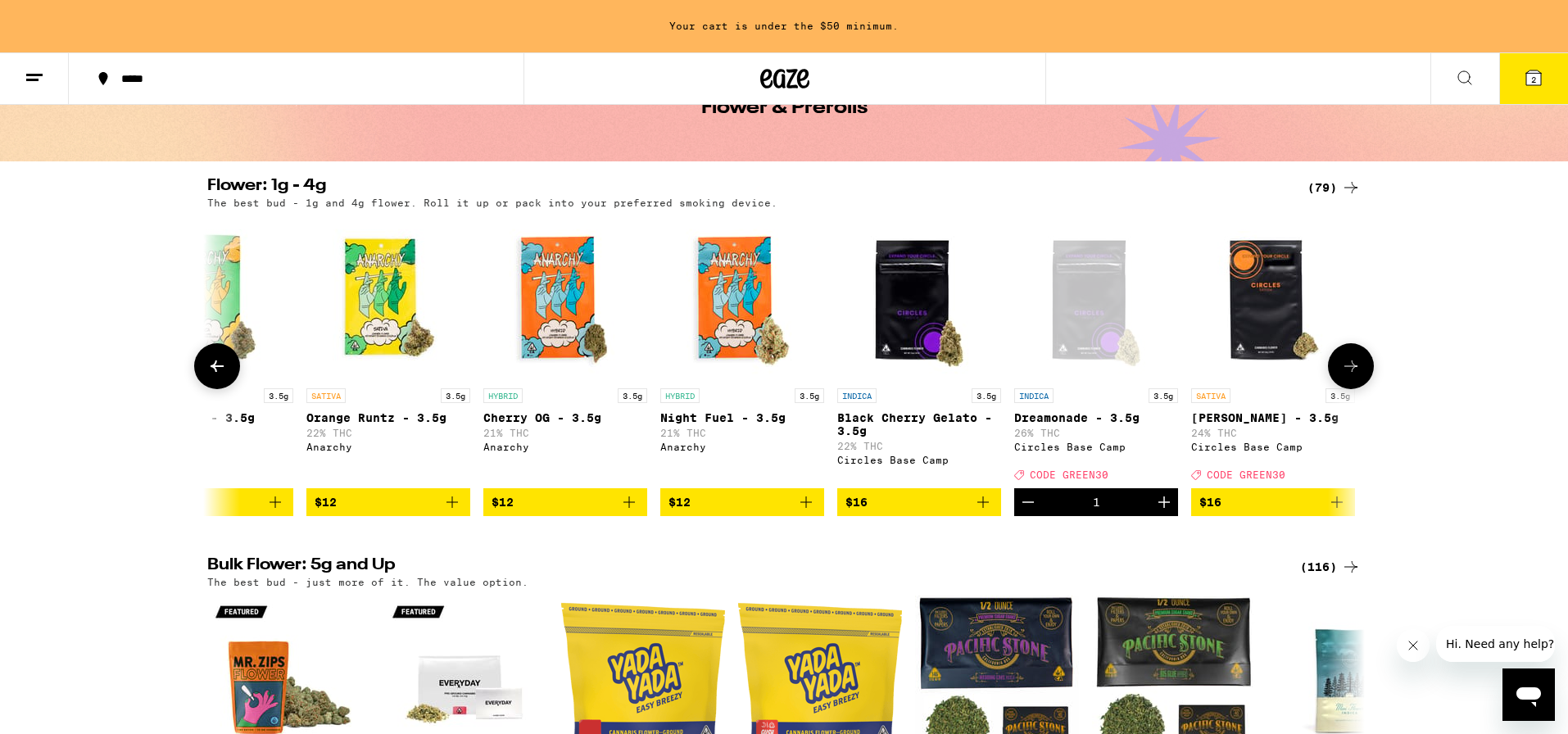
scroll to position [50, 0]
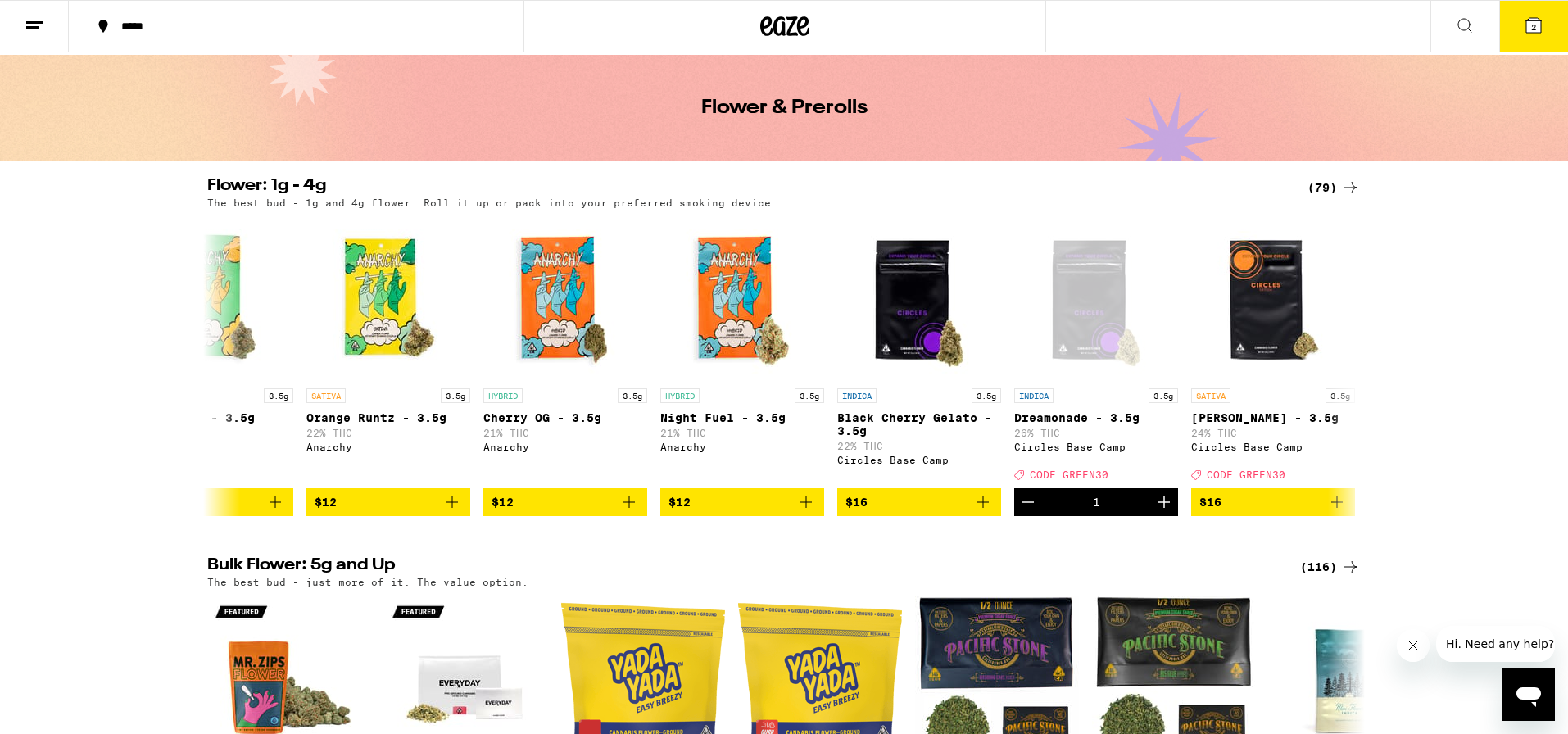
click at [1528, 40] on button "2" at bounding box center [1533, 26] width 69 height 50
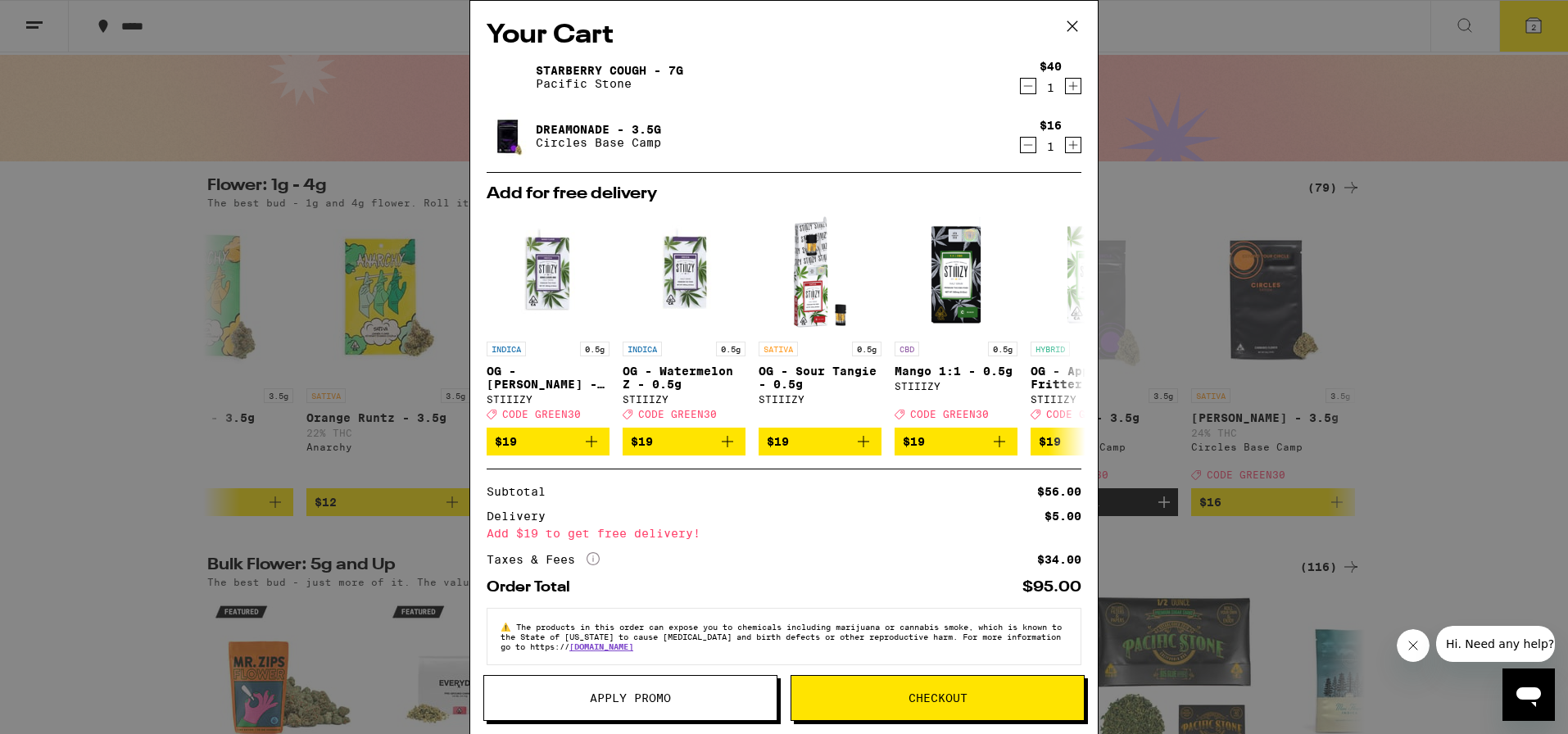
click at [943, 704] on span "Checkout" at bounding box center [938, 698] width 59 height 12
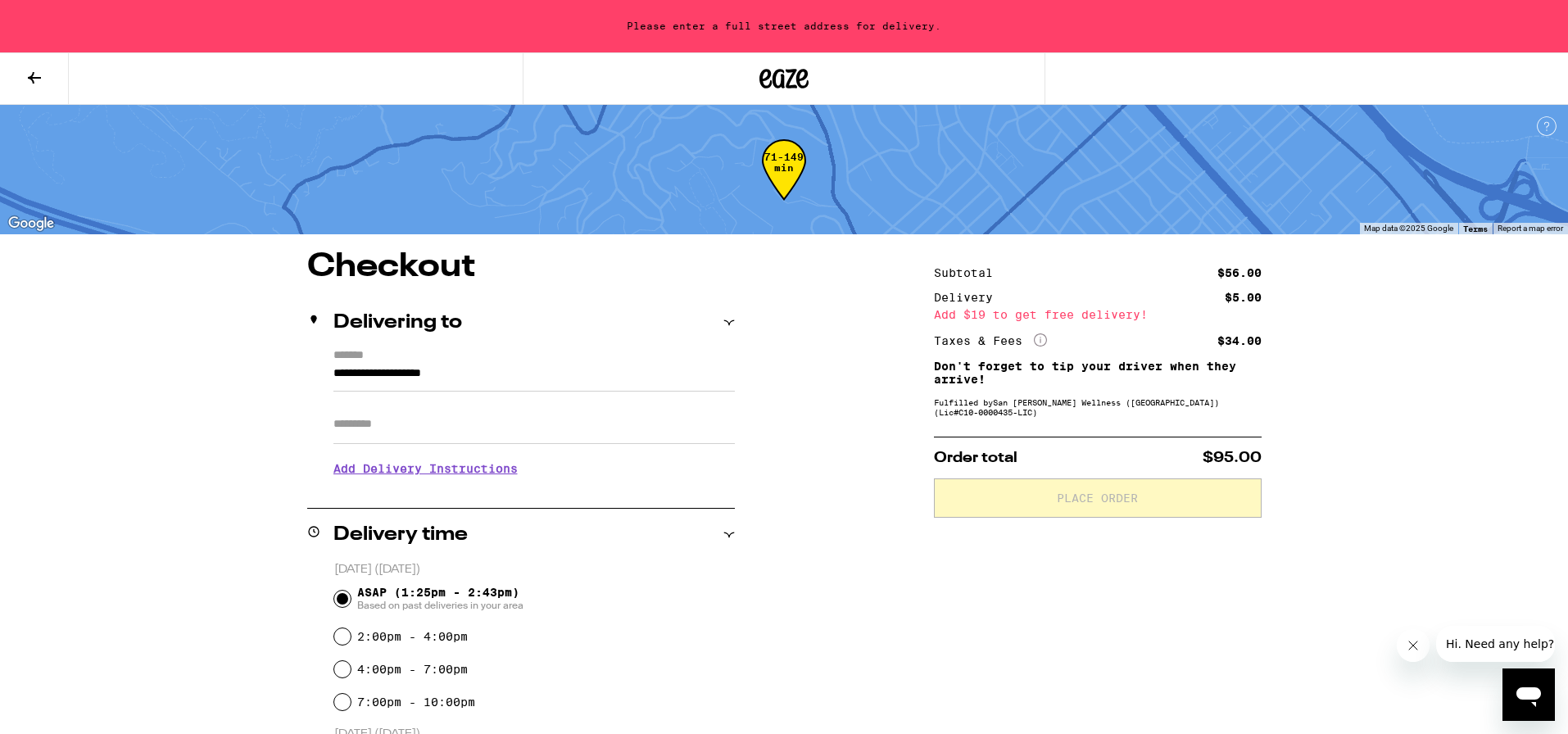
click at [500, 378] on input "**********" at bounding box center [534, 377] width 401 height 28
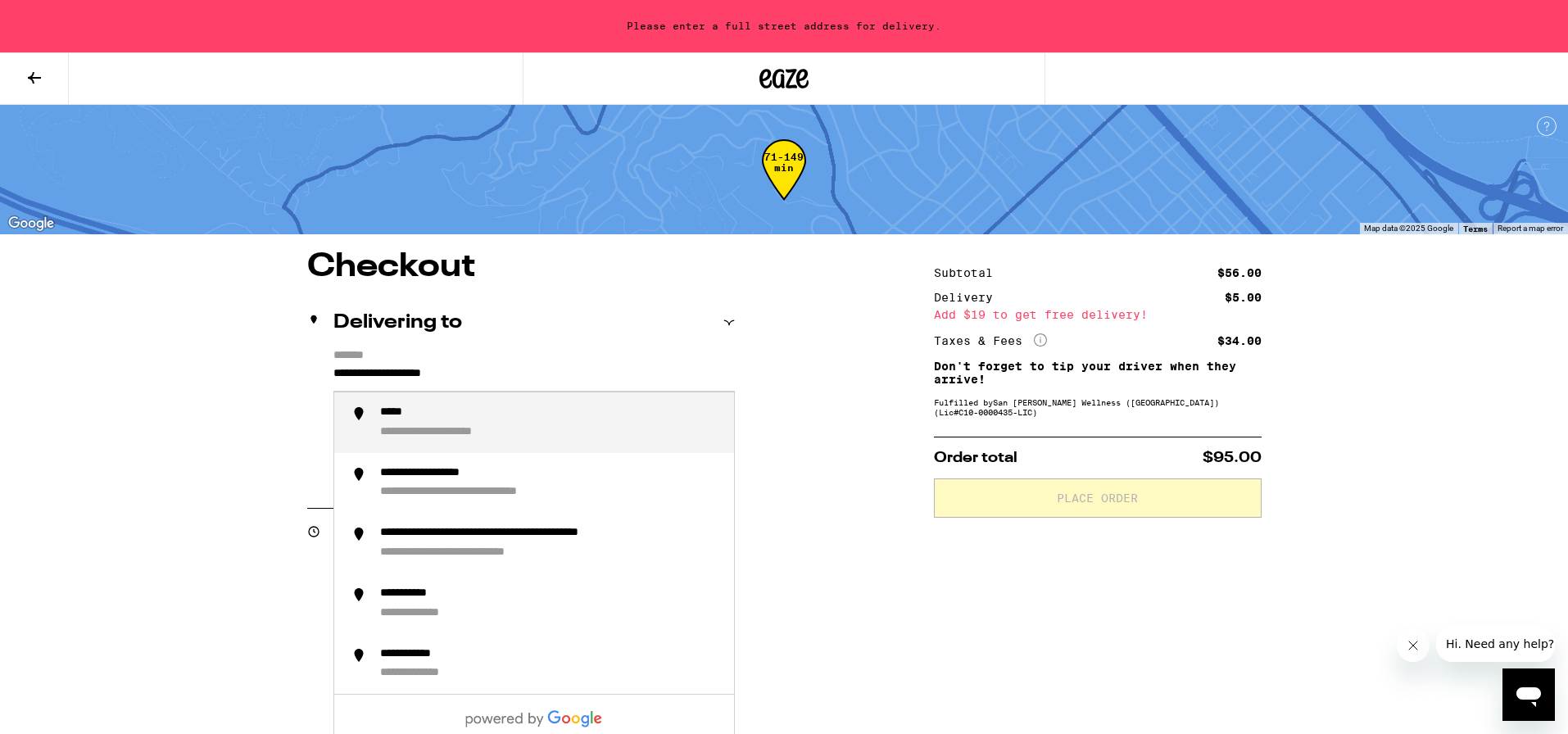
click at [336, 373] on input "**********" at bounding box center [534, 377] width 401 height 28
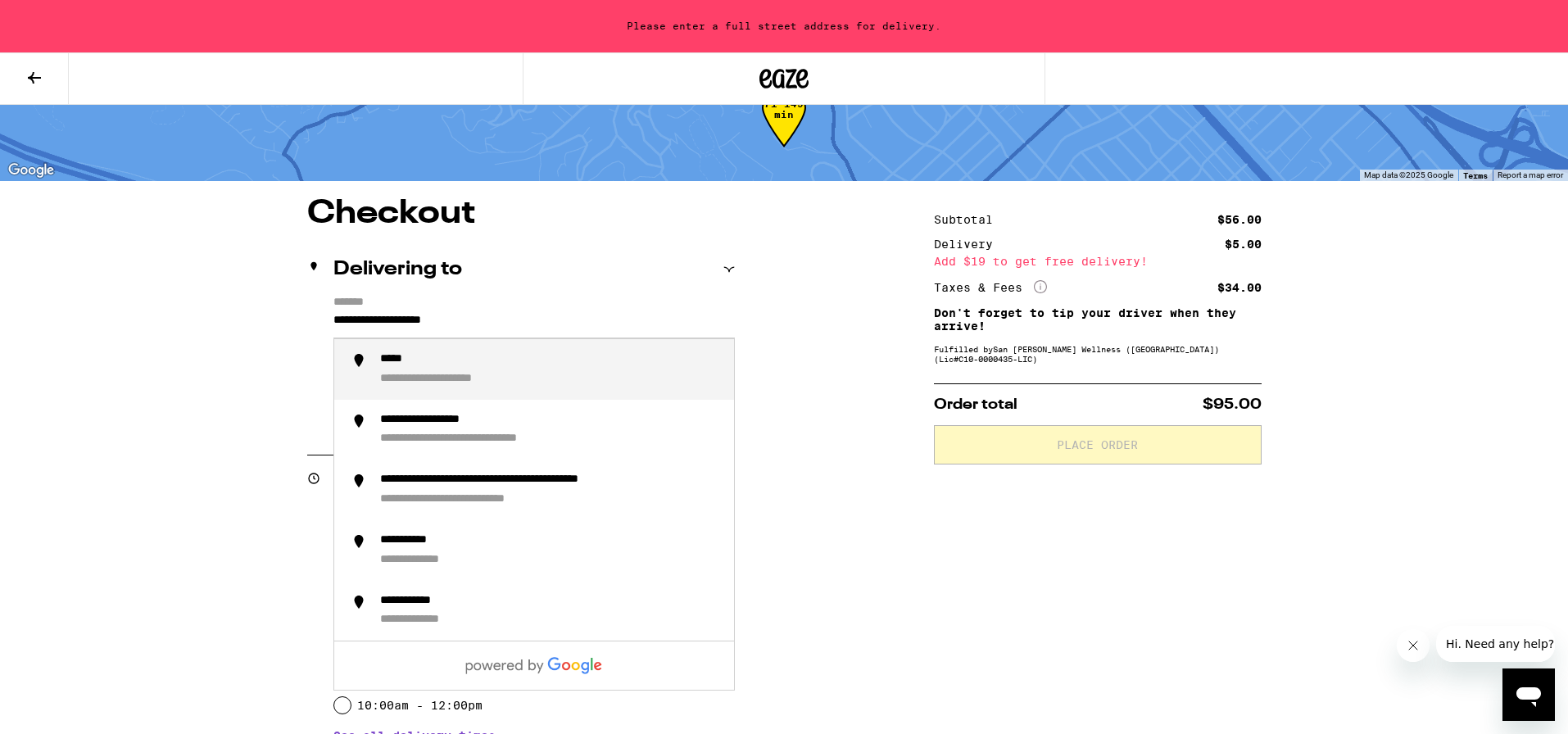
scroll to position [67, 0]
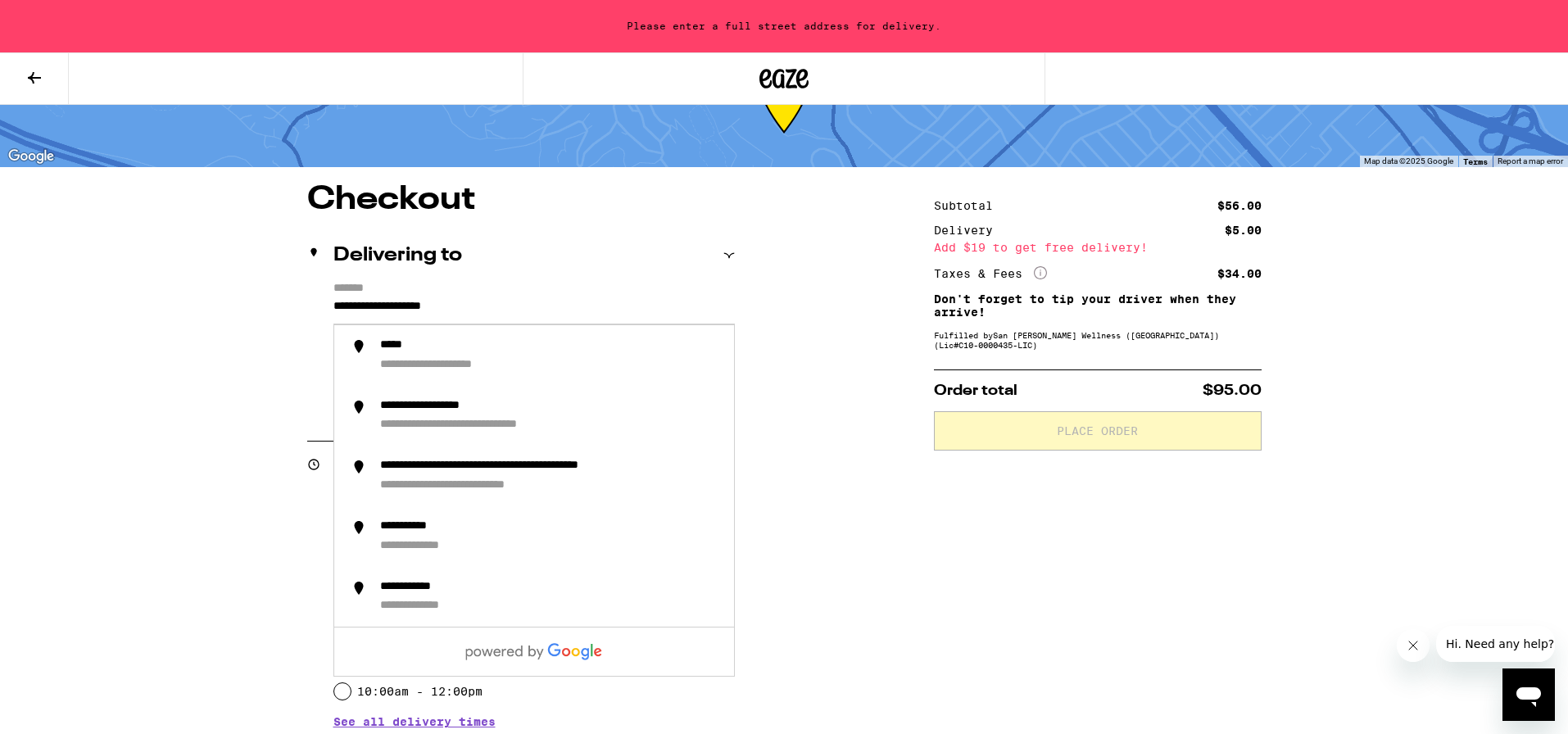
click at [335, 305] on input "**********" at bounding box center [534, 310] width 401 height 28
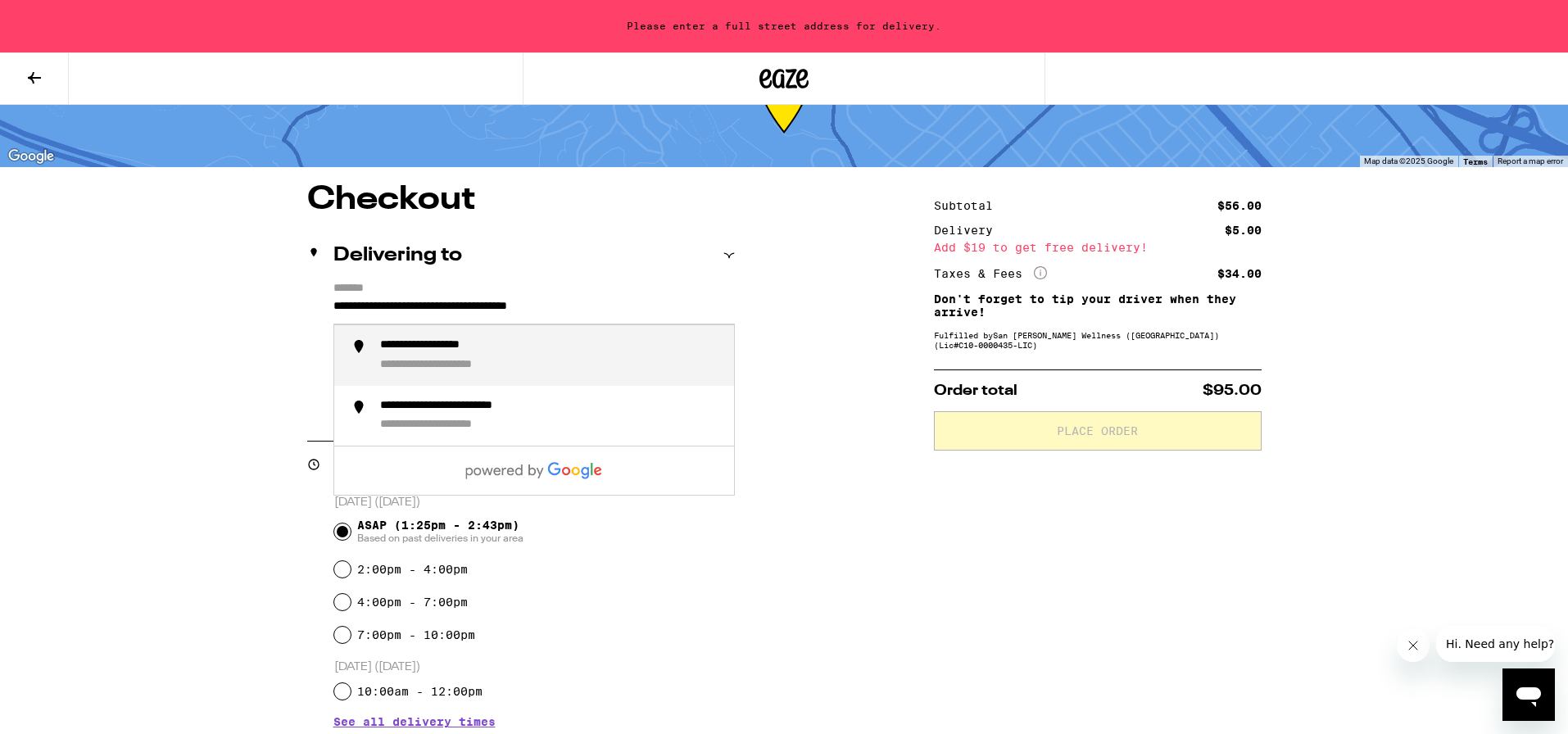
click at [562, 367] on div "**********" at bounding box center [550, 355] width 340 height 34
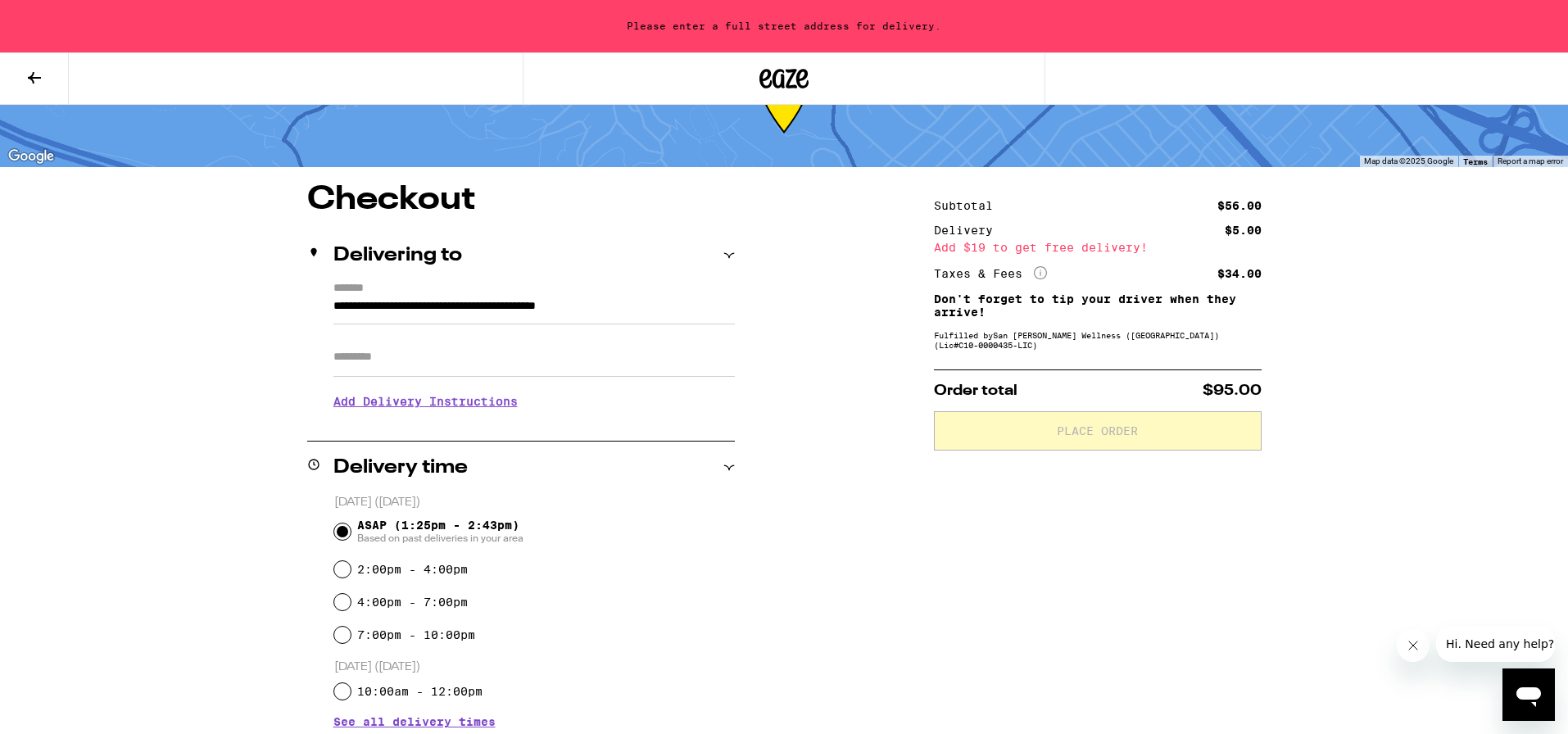
type input "**********"
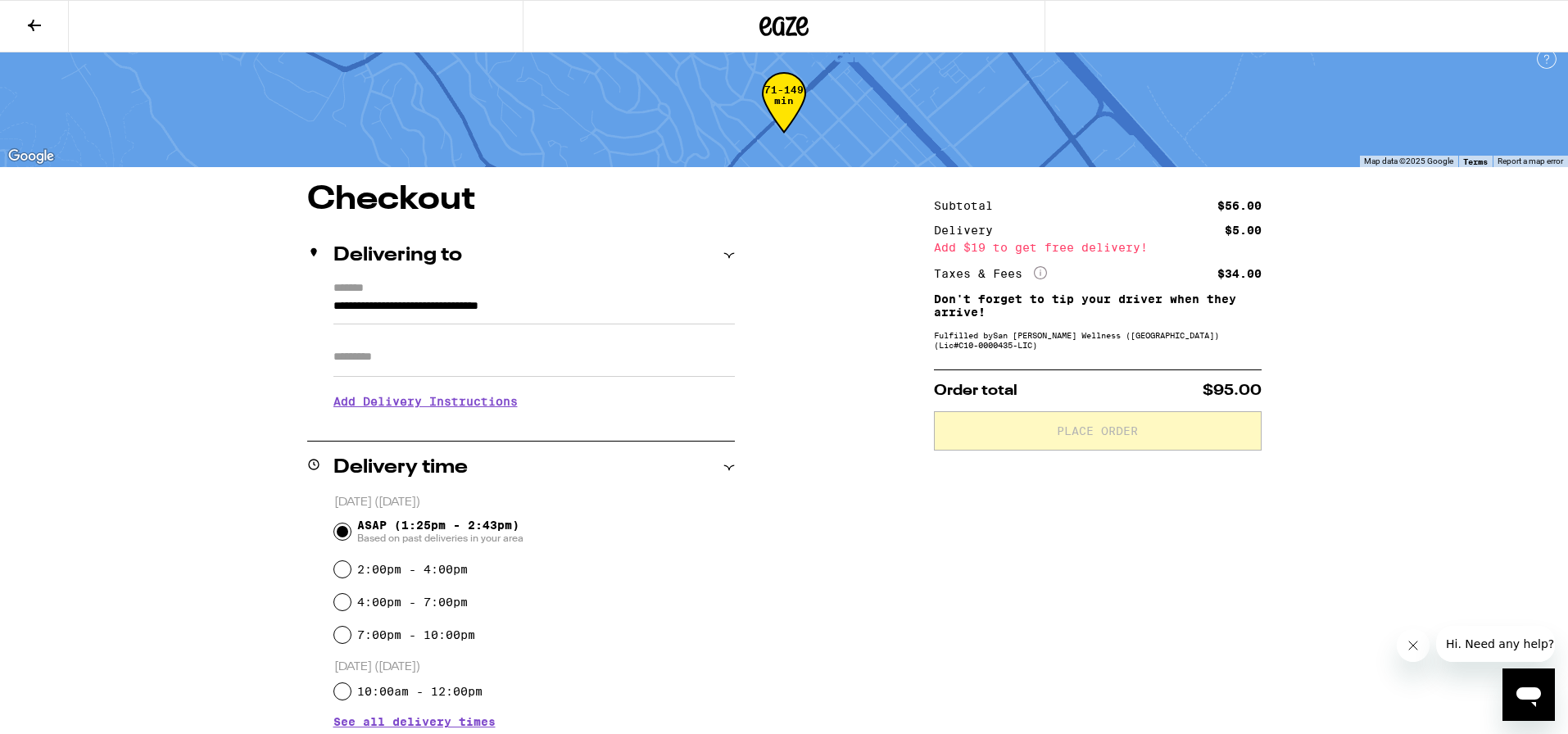
click at [498, 311] on input "**********" at bounding box center [534, 310] width 401 height 28
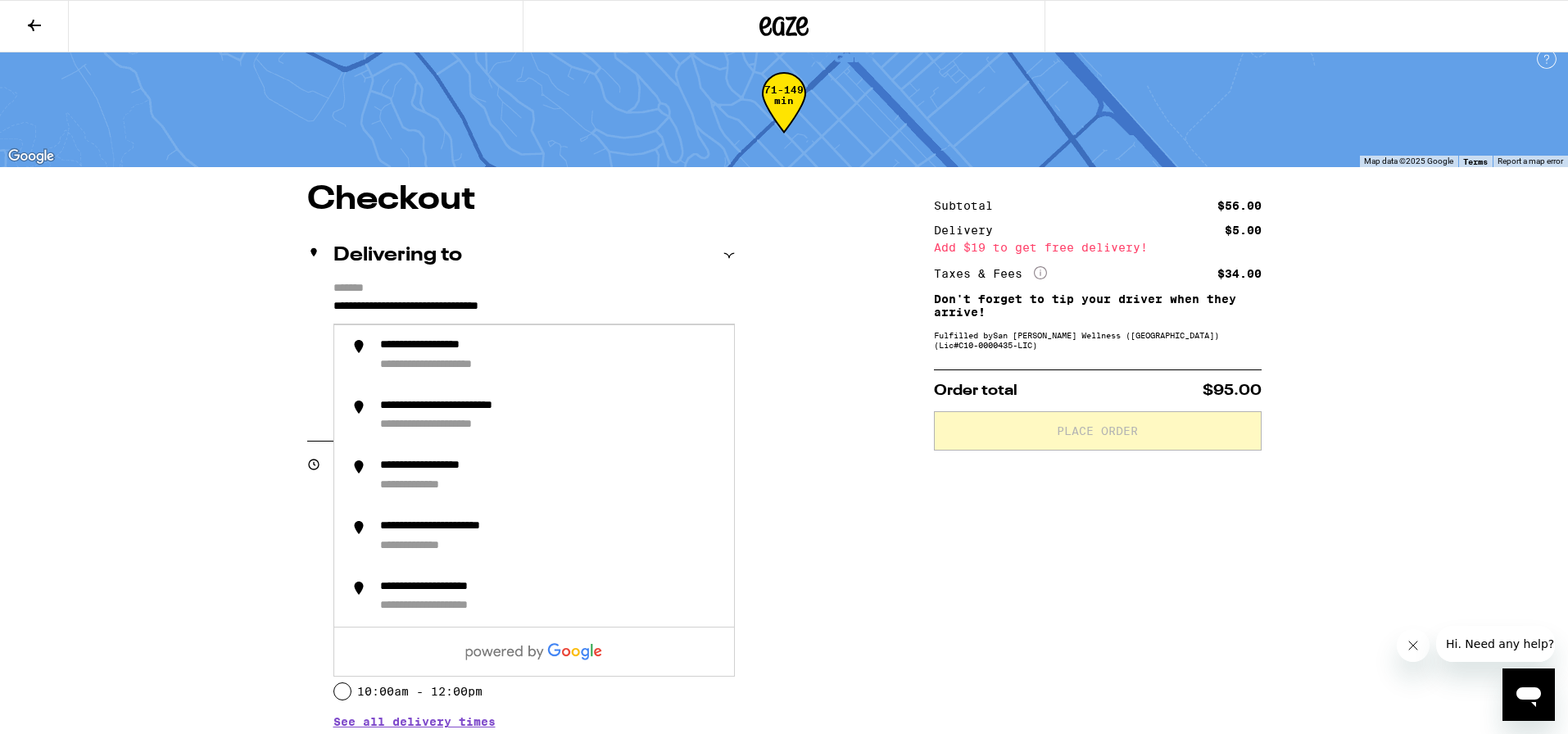
click at [819, 442] on div "**********" at bounding box center [784, 644] width 1180 height 922
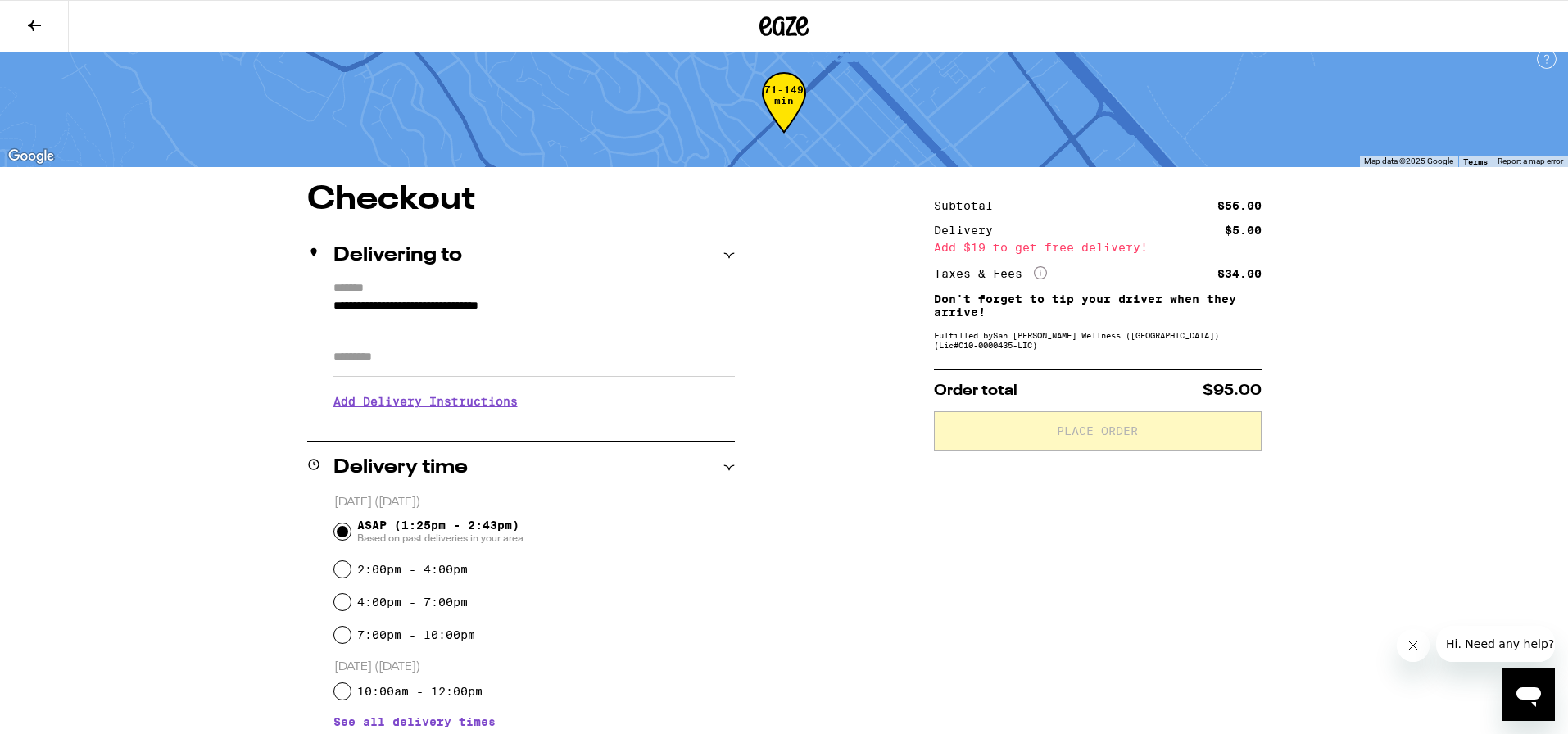
click at [483, 367] on input "Apt/Suite" at bounding box center [534, 357] width 401 height 40
type input "*******"
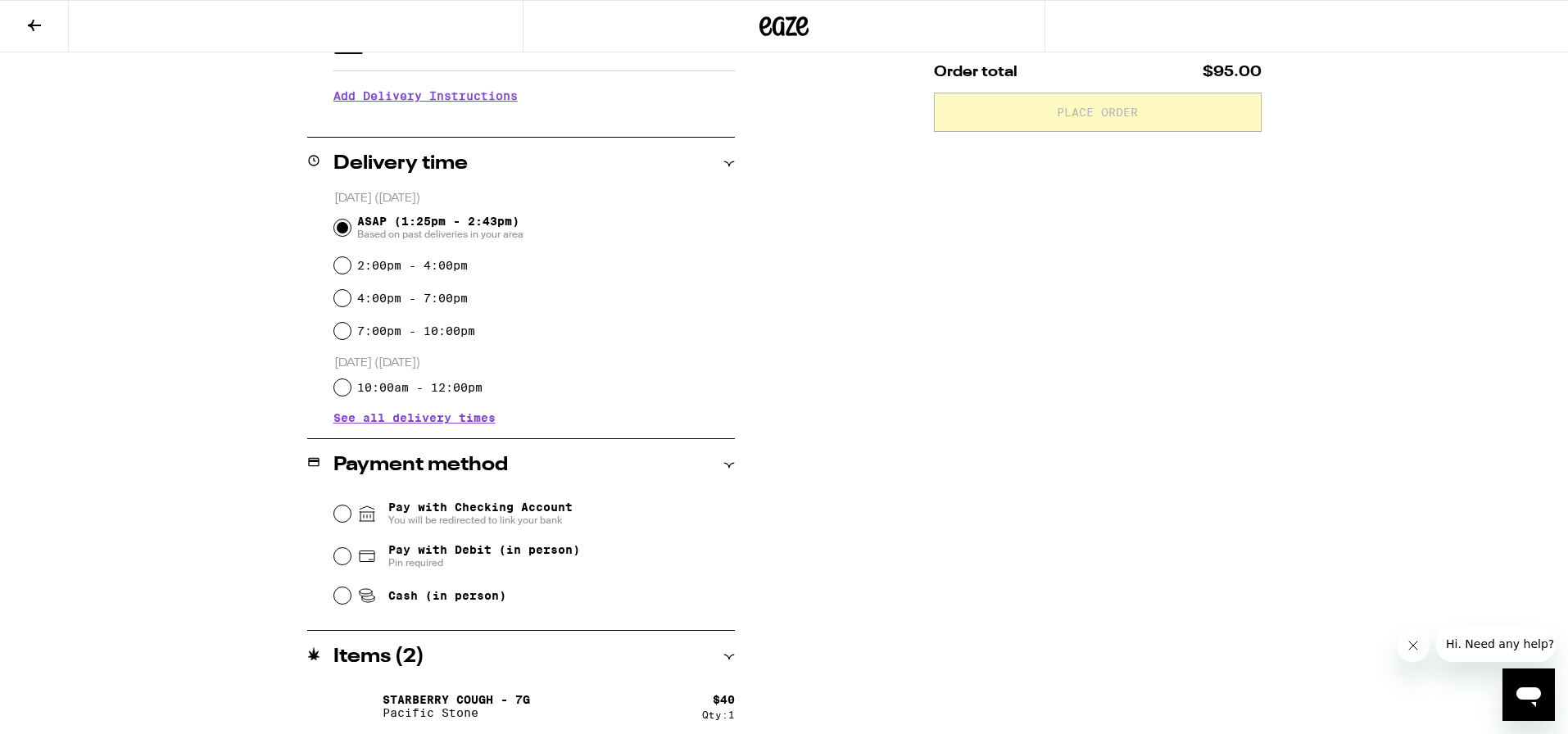
scroll to position [335, 0]
click at [346, 600] on input "Cash (in person)" at bounding box center [342, 594] width 16 height 16
radio input "true"
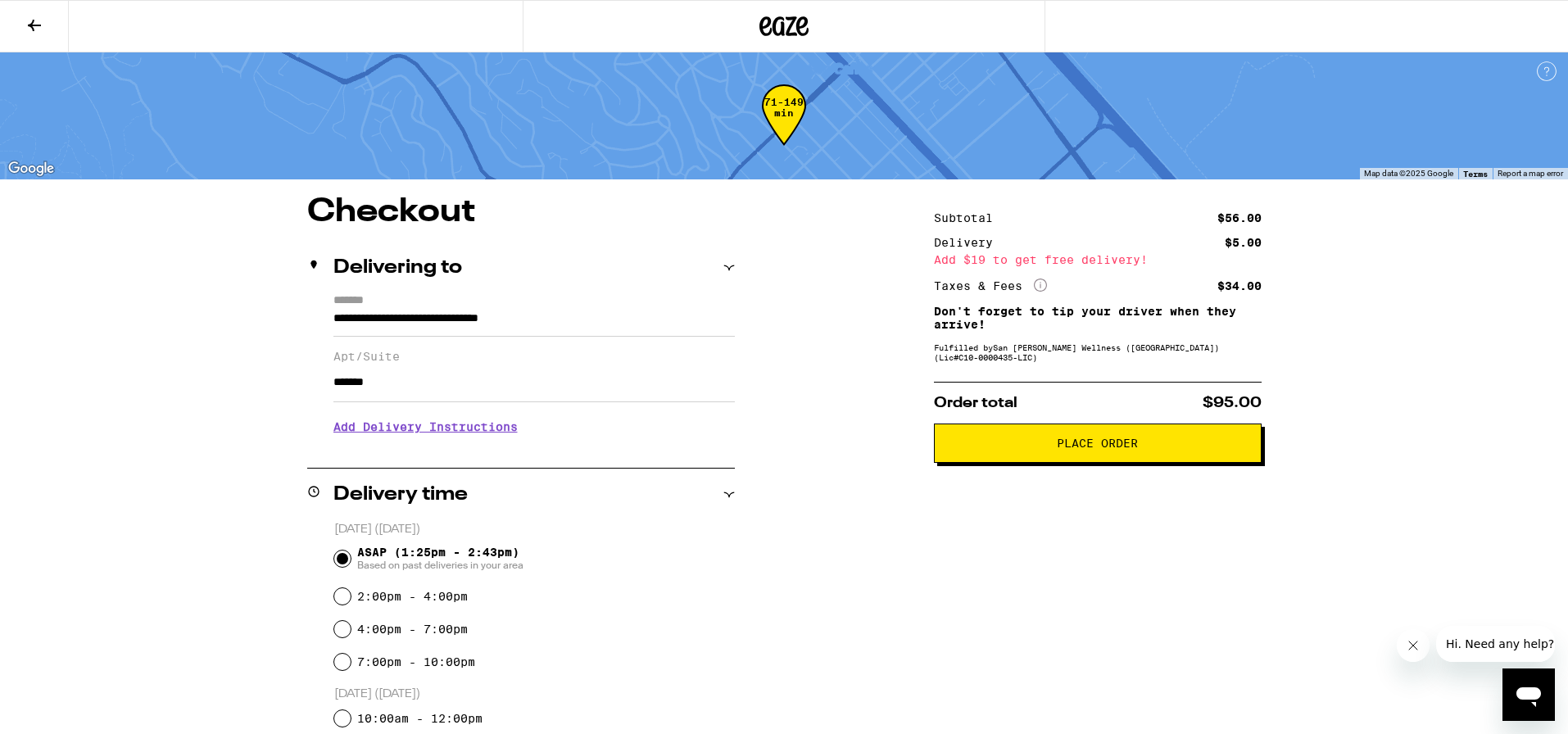
scroll to position [0, 0]
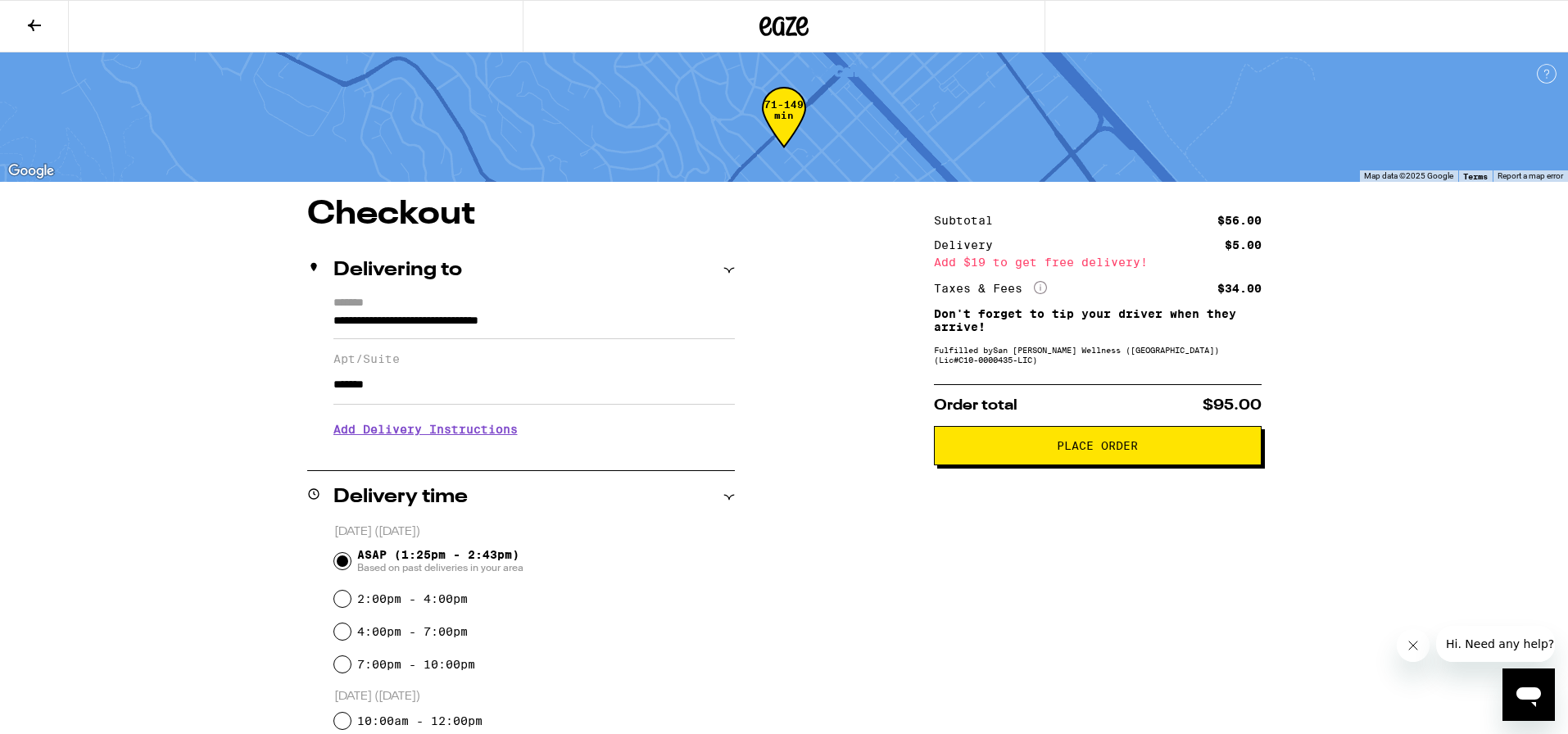
click at [1086, 452] on span "Place Order" at bounding box center [1098, 446] width 81 height 12
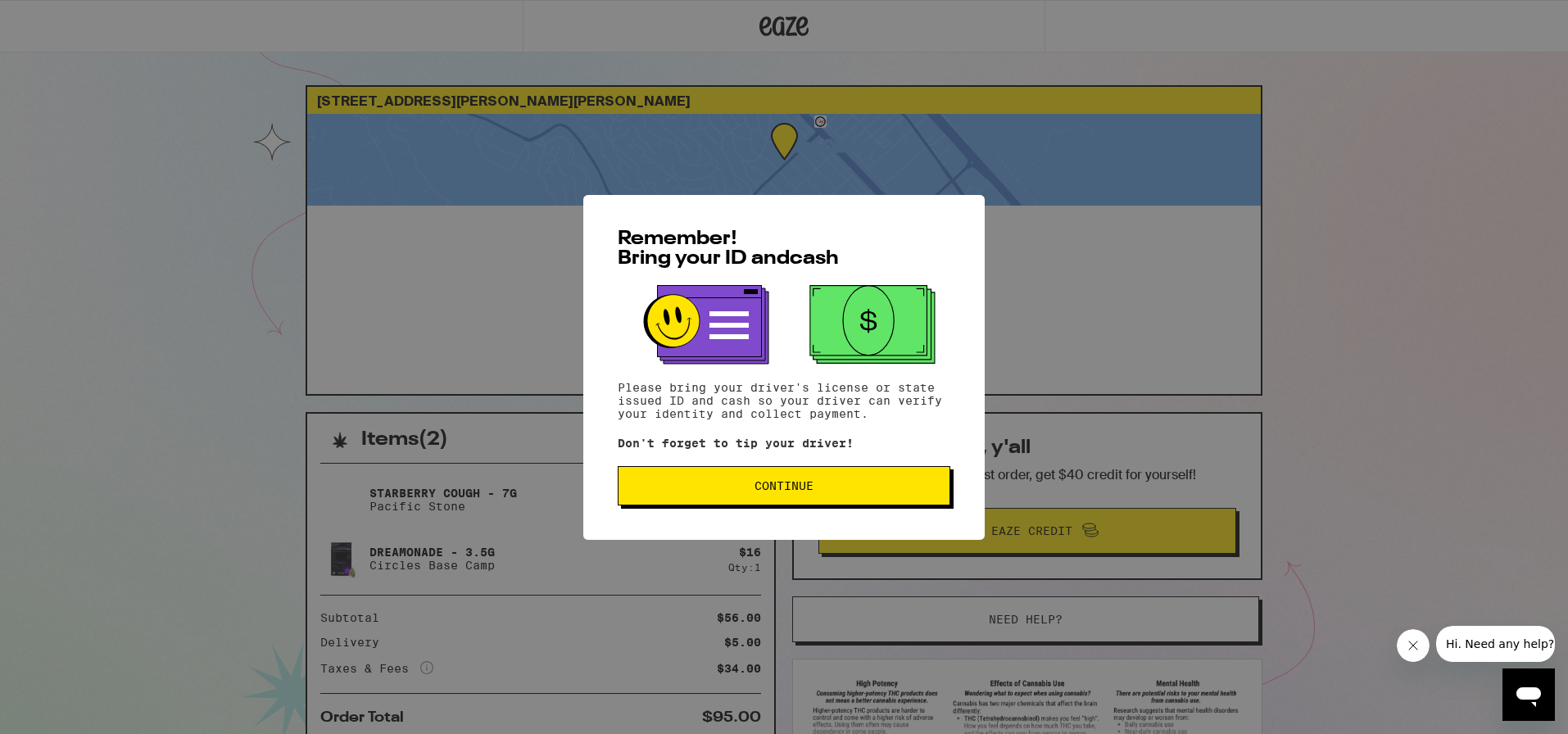
click at [774, 492] on span "Continue" at bounding box center [784, 486] width 59 height 12
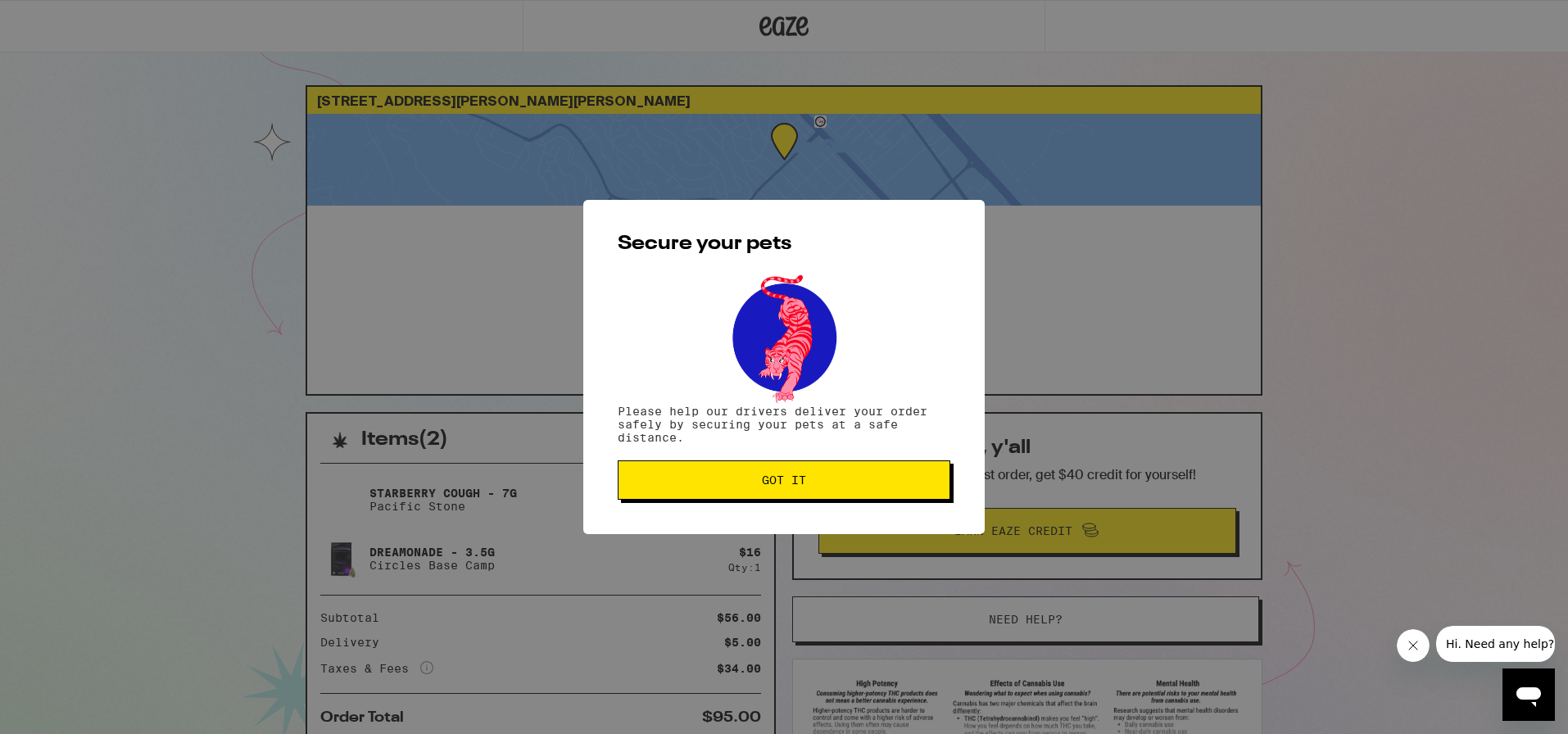
click at [774, 494] on button "Got it" at bounding box center [784, 480] width 333 height 40
